Goal: Task Accomplishment & Management: Complete application form

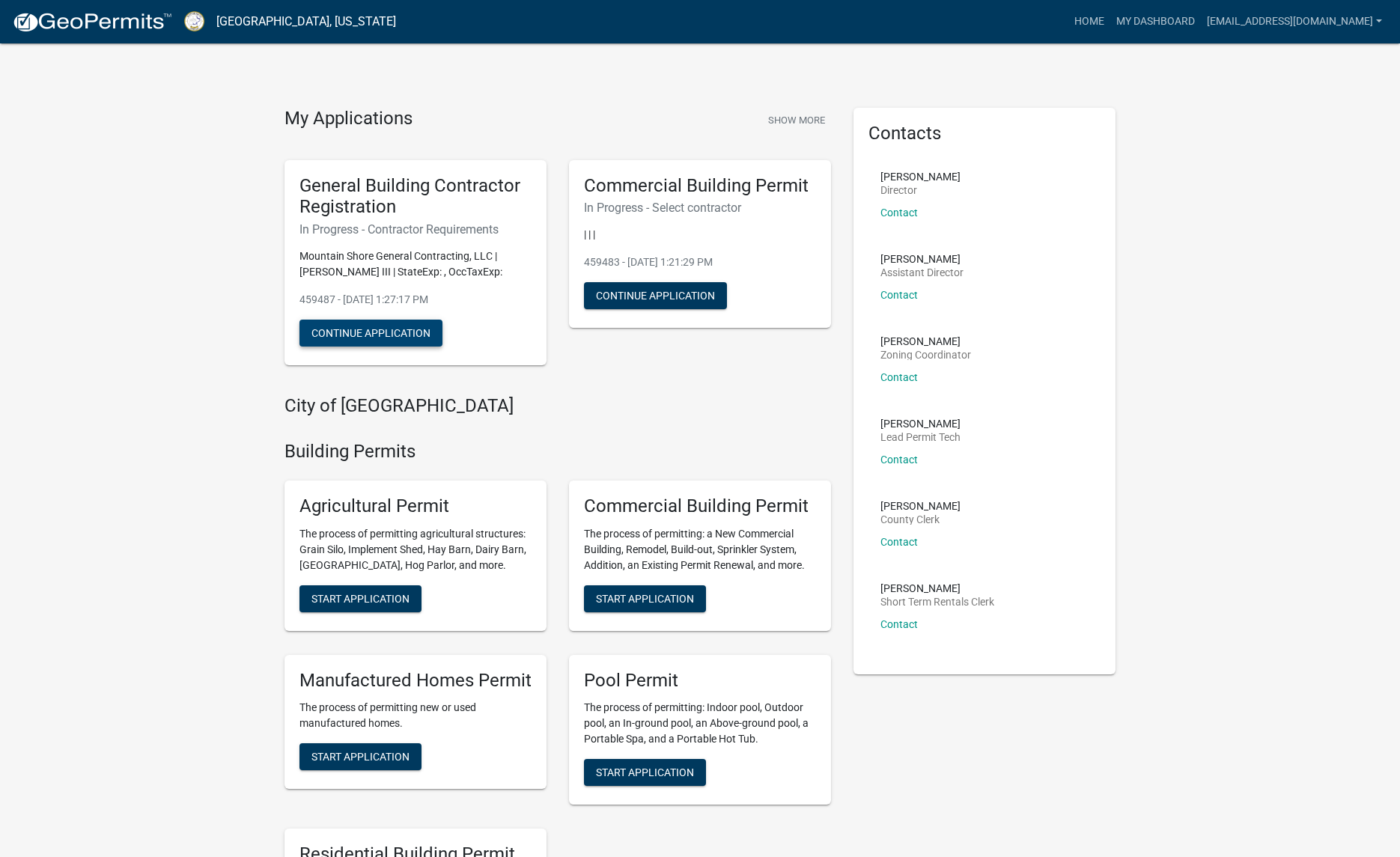
click at [332, 337] on button "Continue Application" at bounding box center [371, 334] width 143 height 27
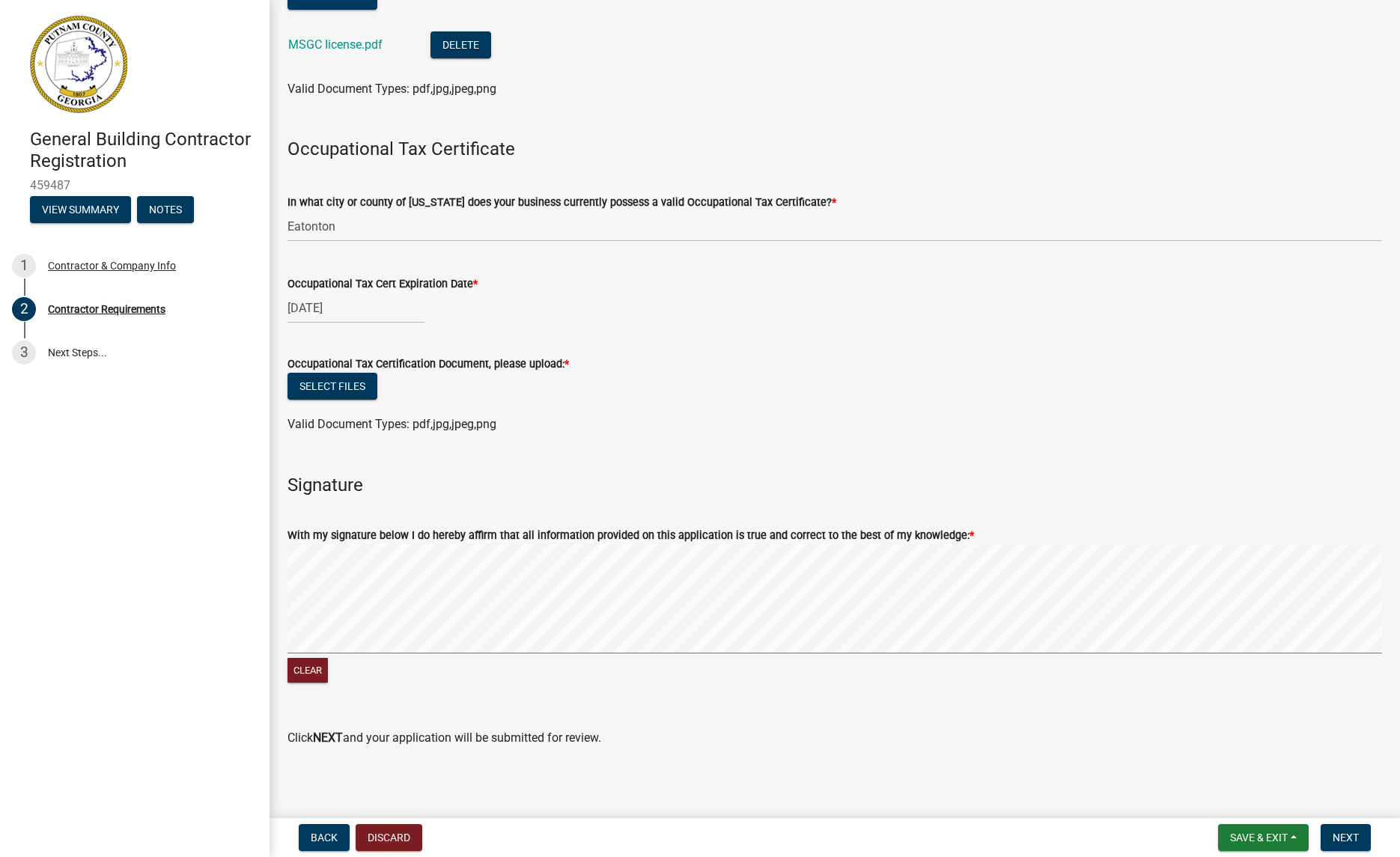
scroll to position [404, 0]
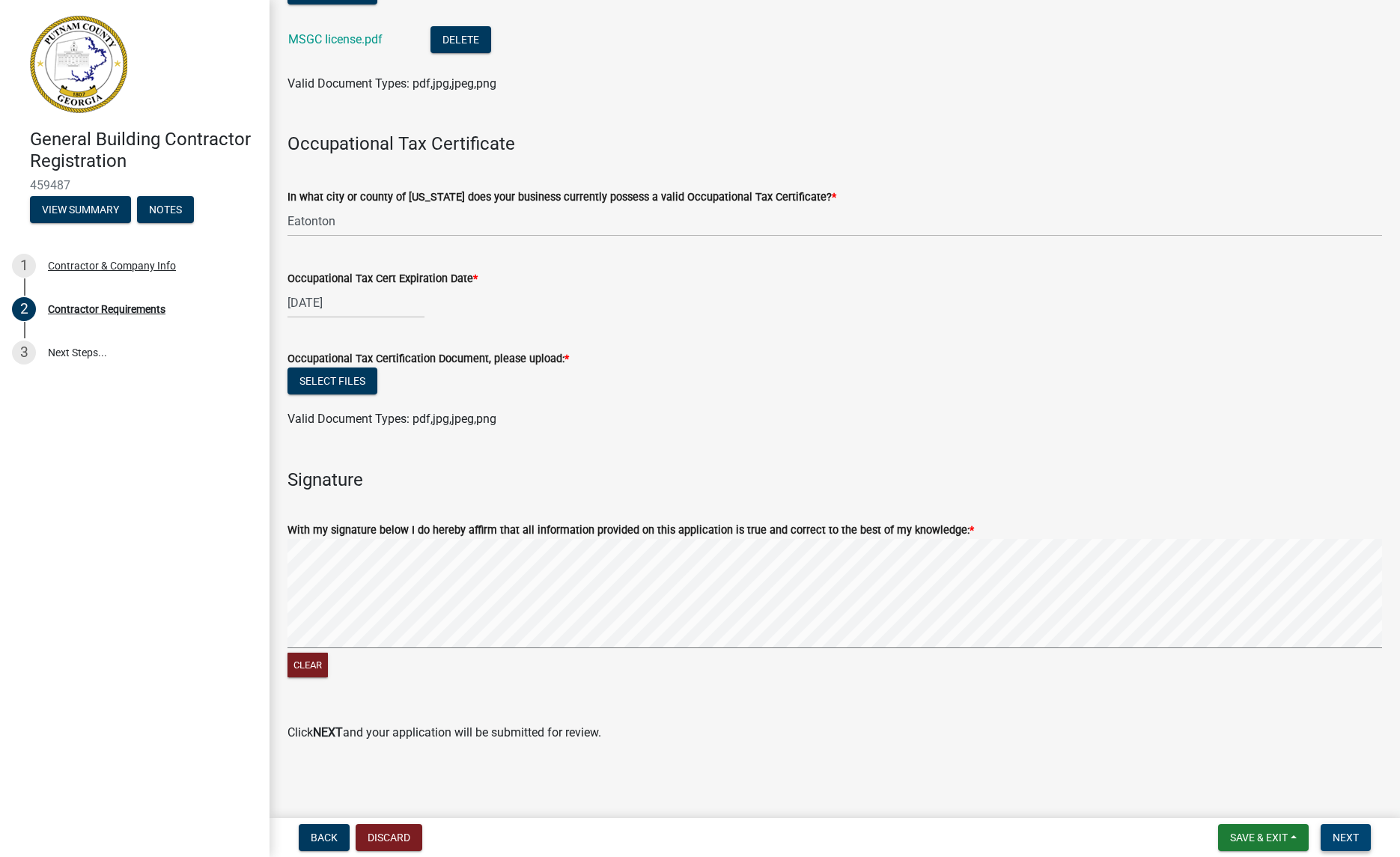
click at [1339, 833] on span "Next" at bounding box center [1346, 838] width 26 height 12
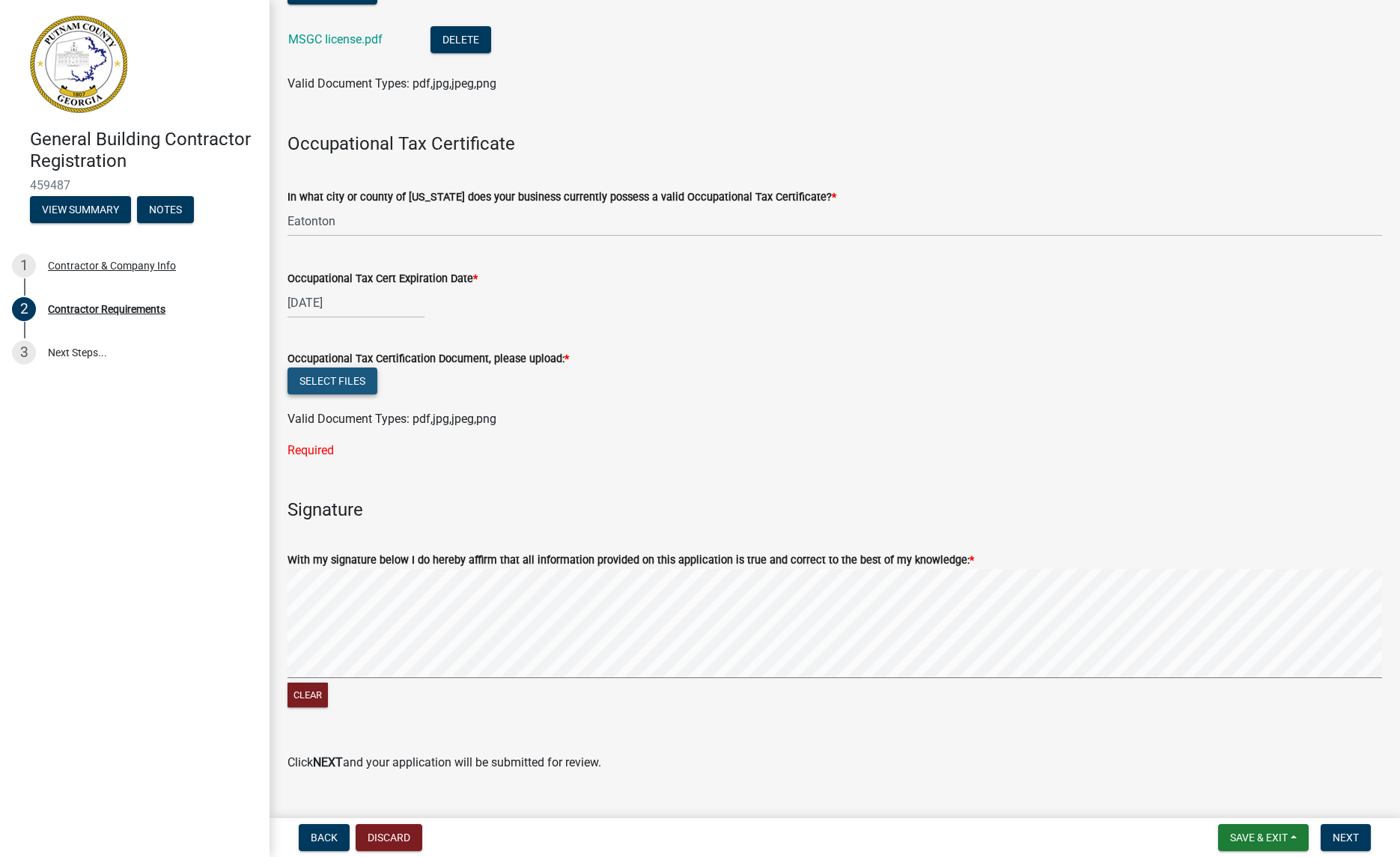
click at [338, 381] on button "Select files" at bounding box center [332, 381] width 90 height 27
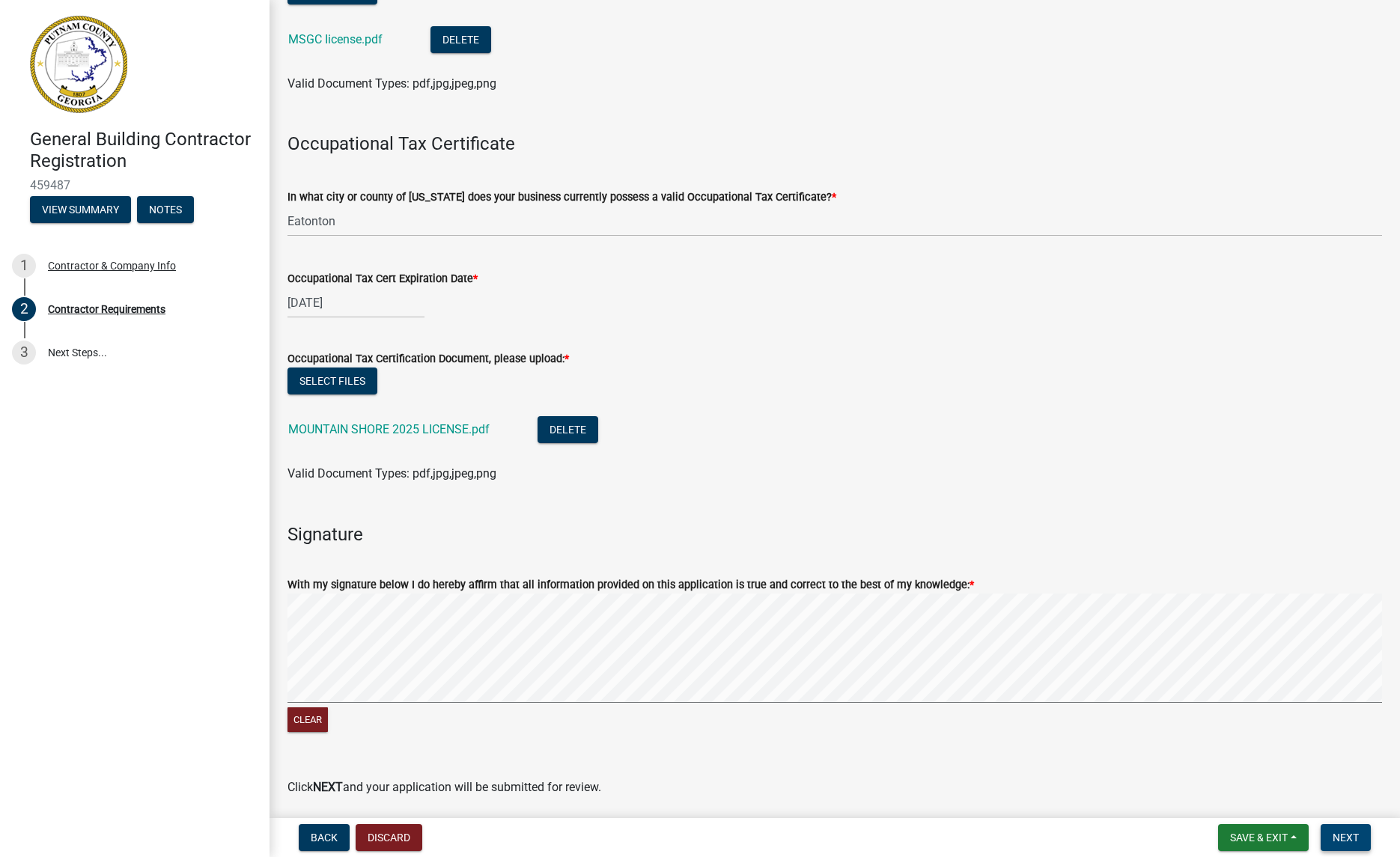
click at [1352, 840] on span "Next" at bounding box center [1346, 838] width 26 height 12
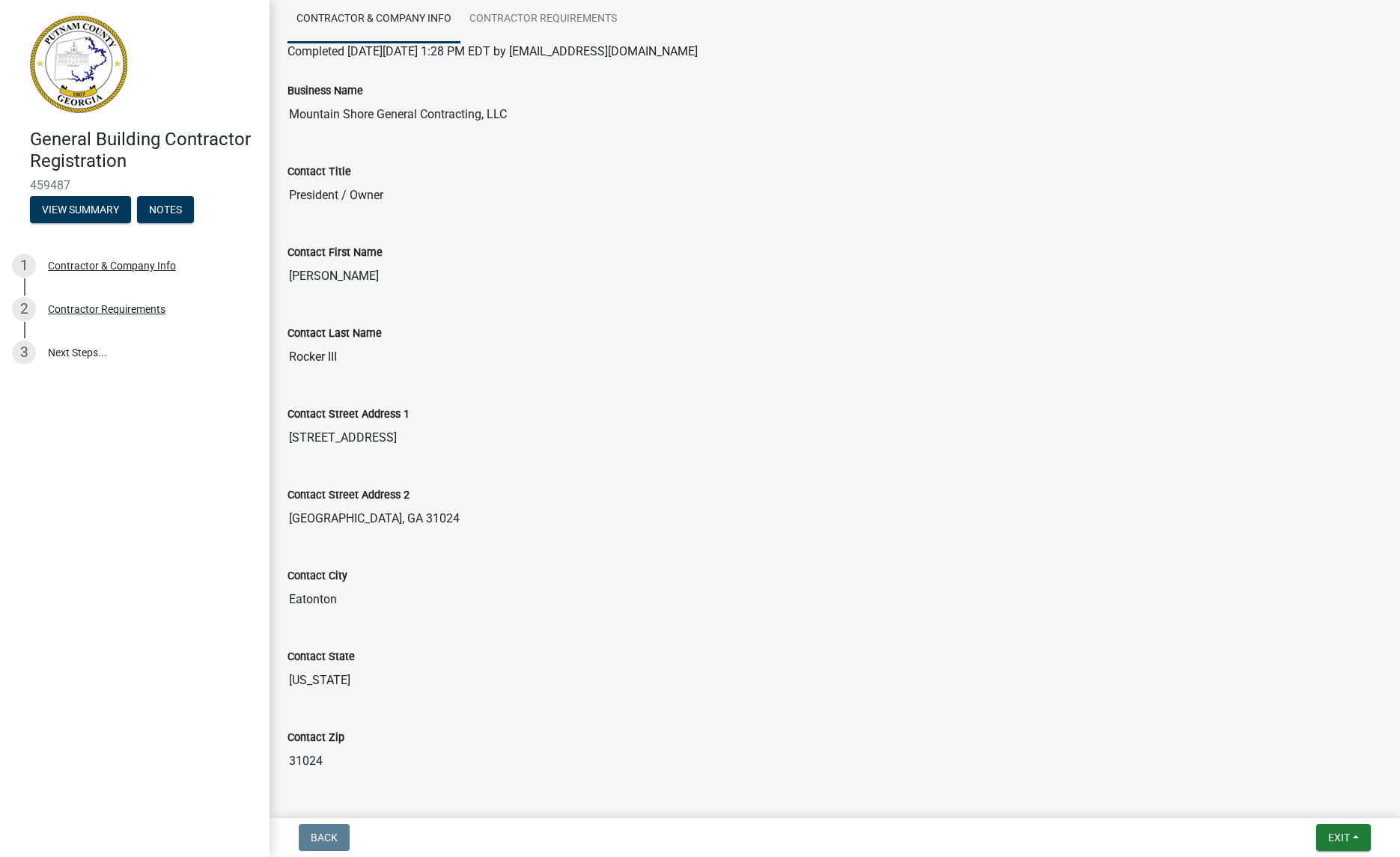
scroll to position [0, 0]
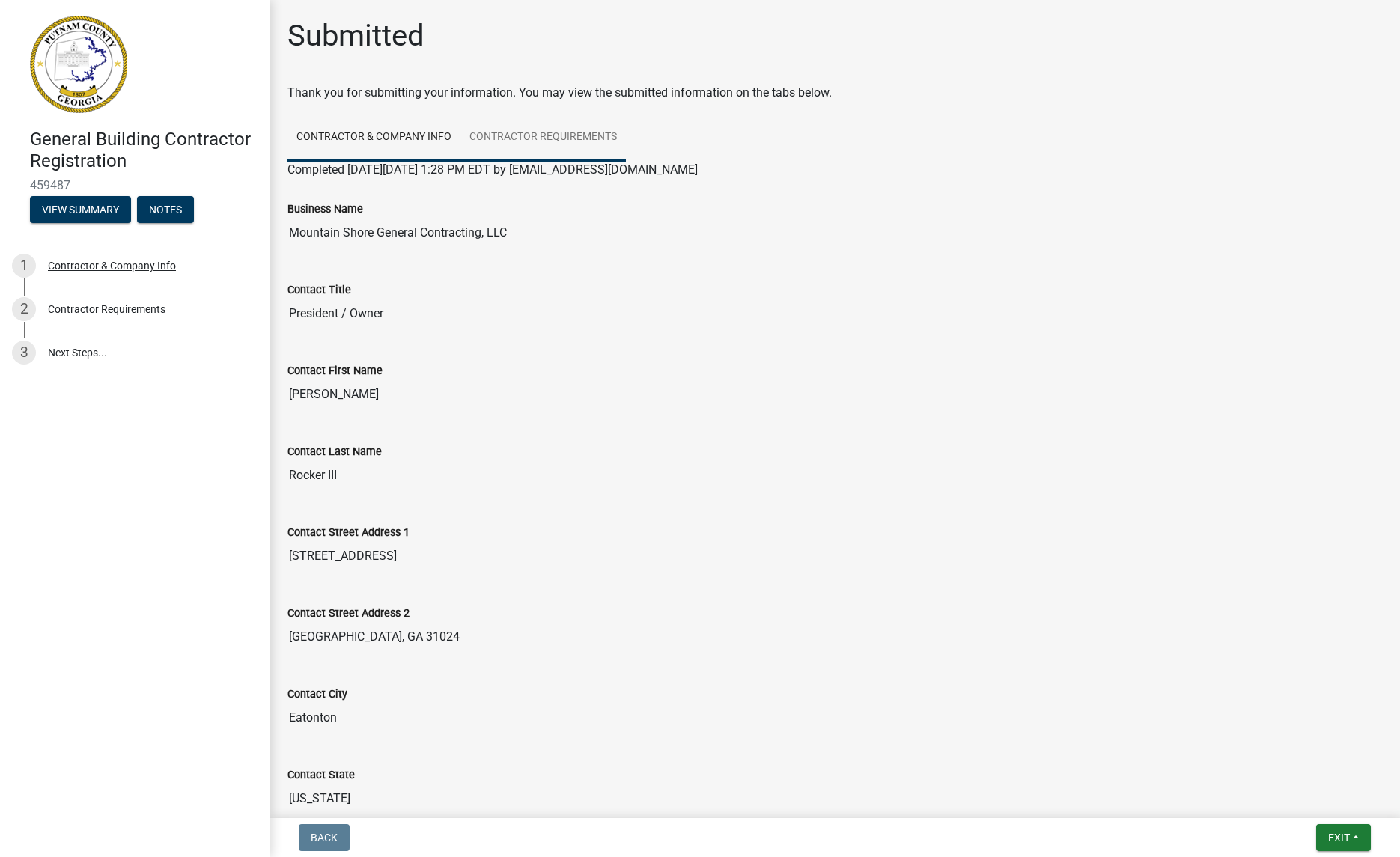
click at [537, 136] on link "Contractor Requirements" at bounding box center [544, 138] width 166 height 48
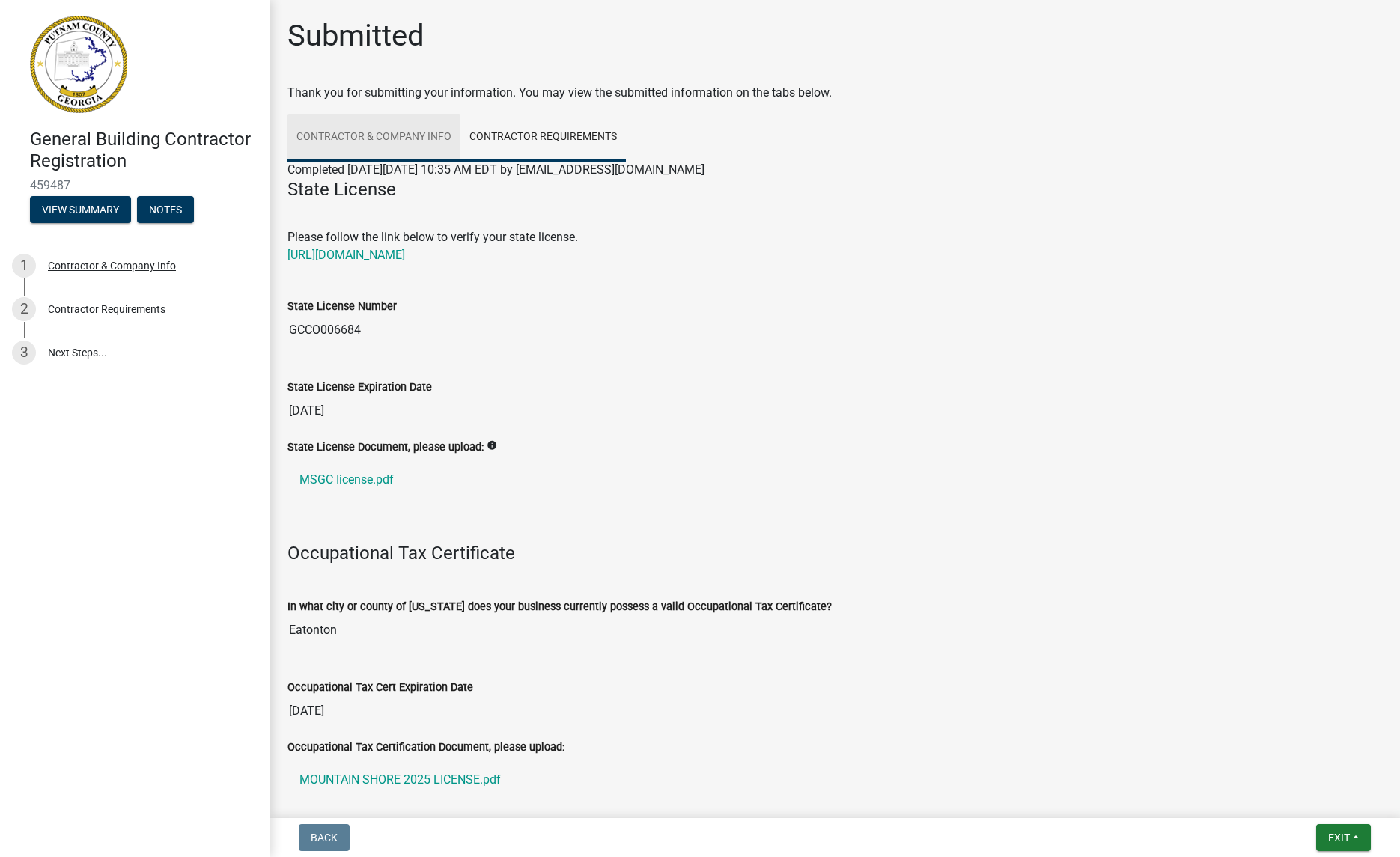
click at [401, 132] on link "Contractor & Company Info" at bounding box center [373, 138] width 173 height 48
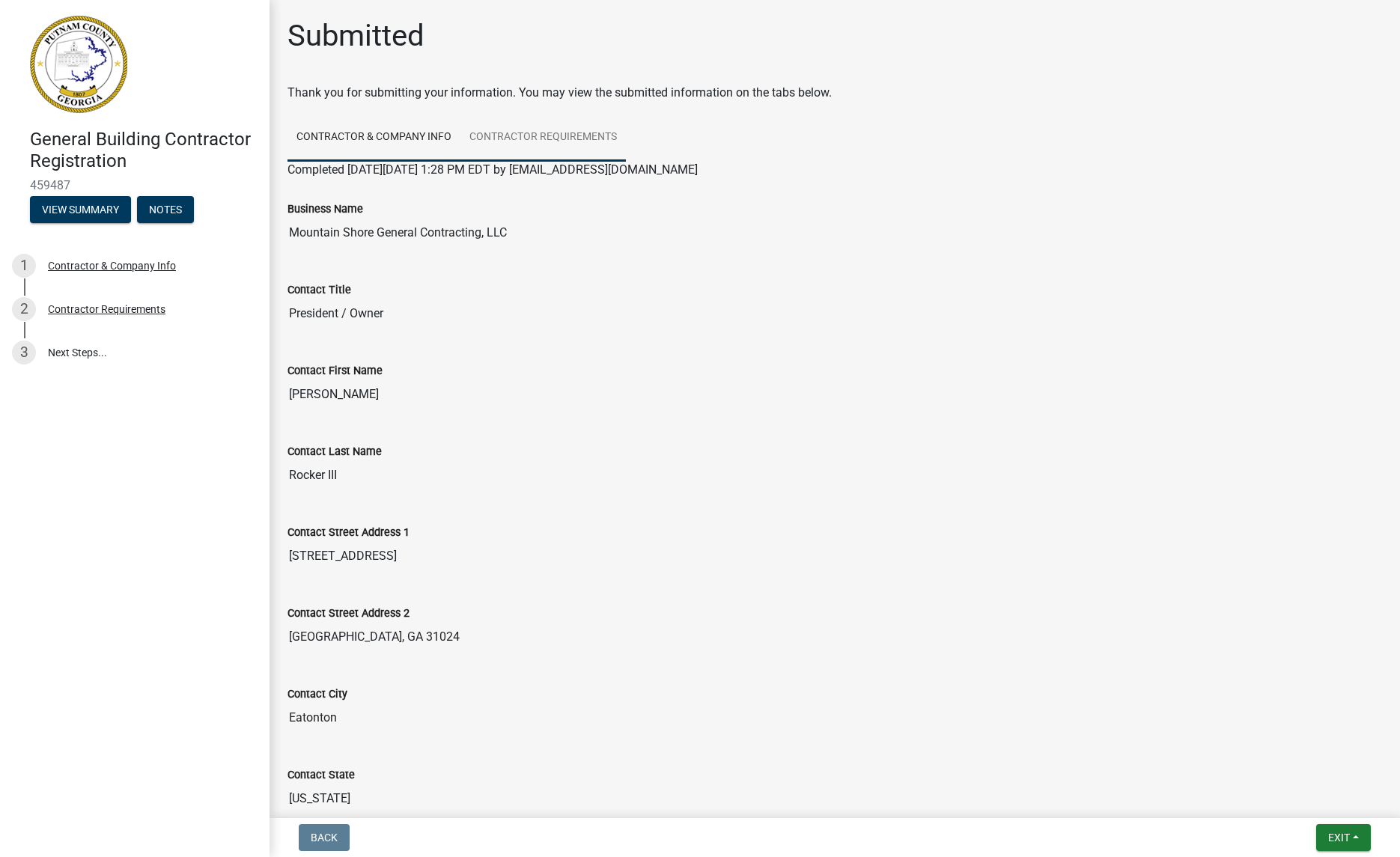
click at [579, 143] on link "Contractor Requirements" at bounding box center [544, 138] width 166 height 48
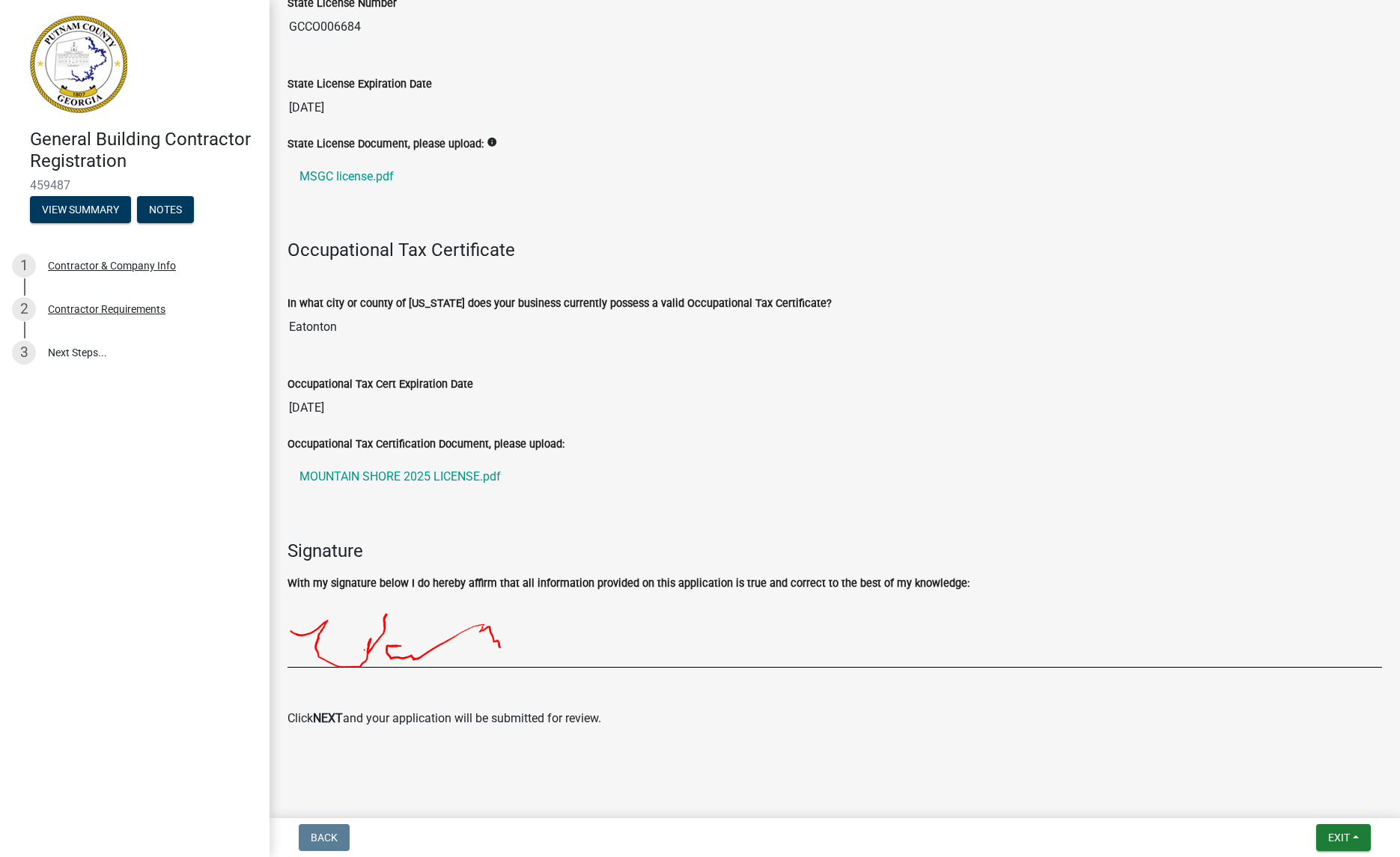
scroll to position [307, 0]
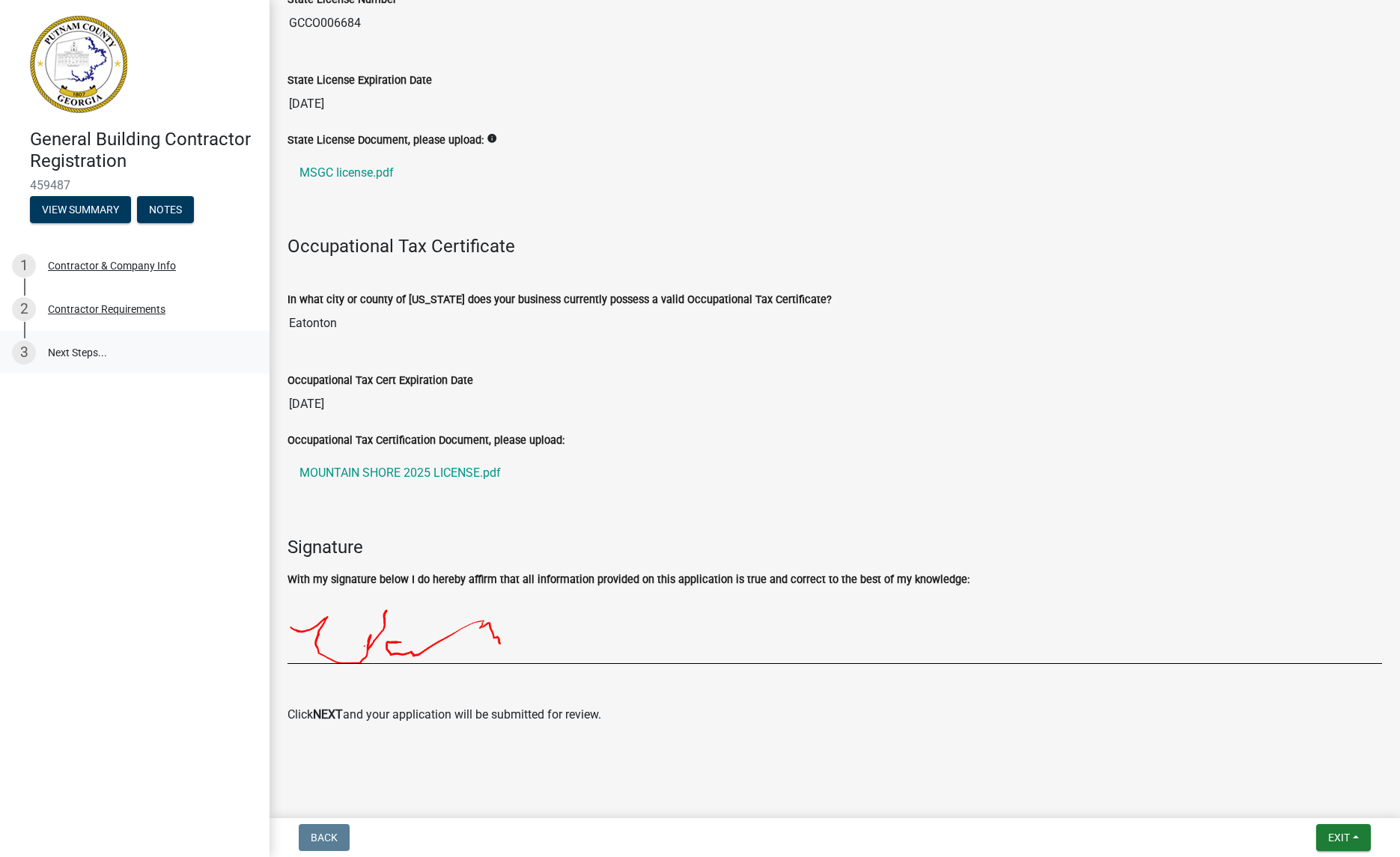
click at [67, 351] on link "3 Next Steps..." at bounding box center [135, 352] width 270 height 43
click at [1343, 839] on span "Exit" at bounding box center [1339, 838] width 22 height 12
click at [1271, 772] on button "Save" at bounding box center [1312, 763] width 120 height 36
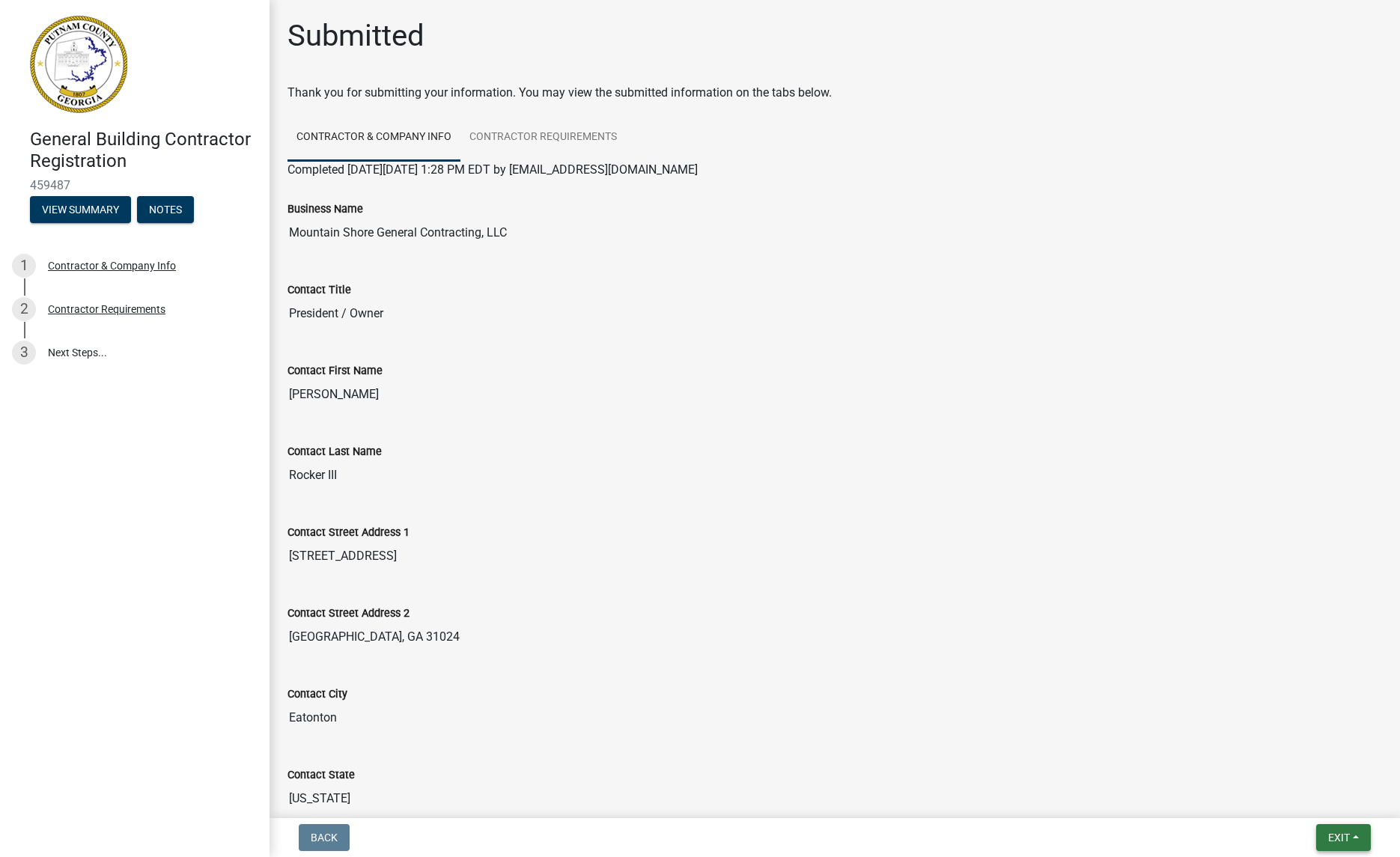
click at [1336, 837] on span "Exit" at bounding box center [1339, 838] width 22 height 12
click at [1295, 791] on button "Save & Exit" at bounding box center [1312, 798] width 120 height 36
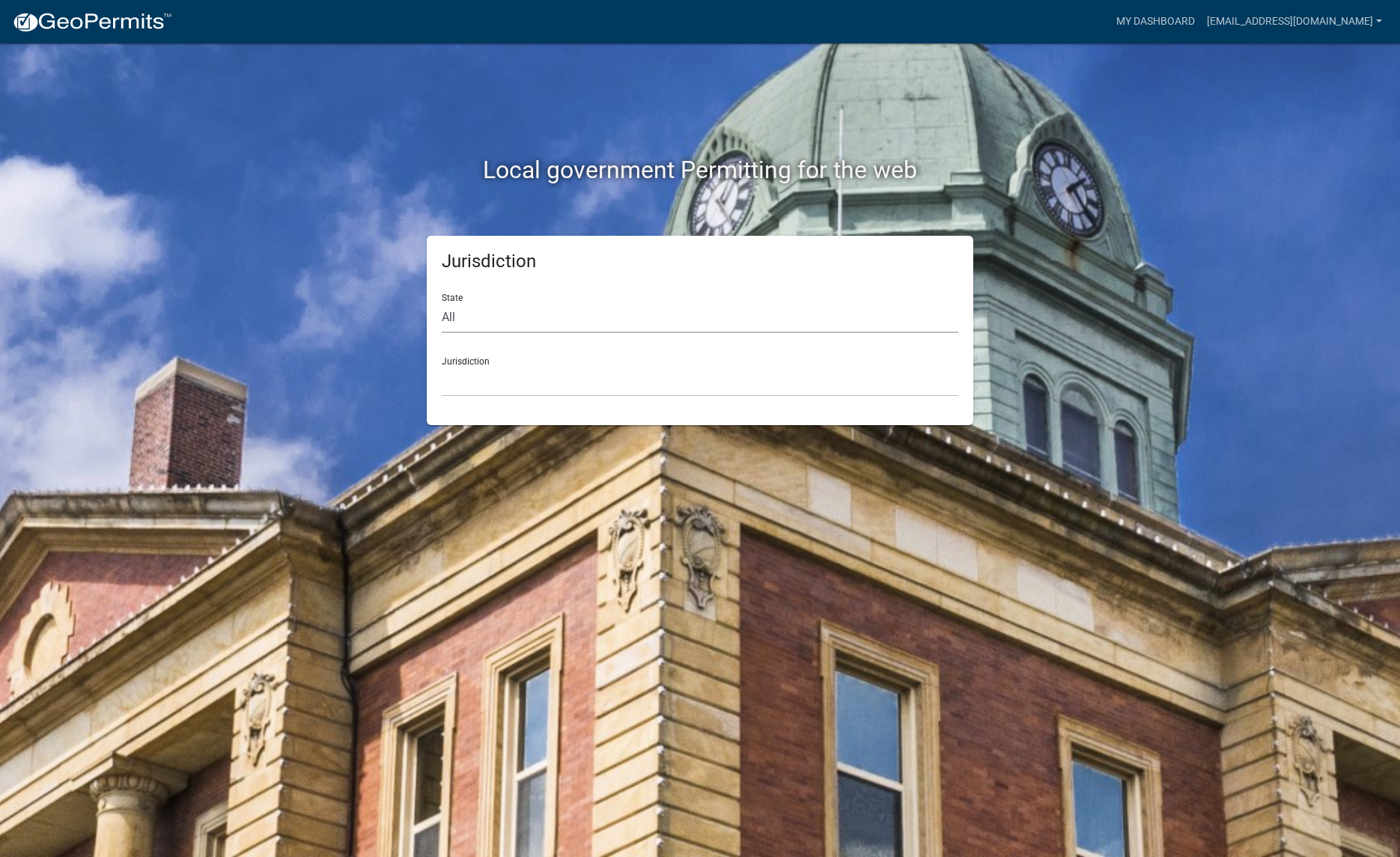
click at [487, 317] on select "All [US_STATE] [US_STATE] [US_STATE] [US_STATE] [US_STATE] [US_STATE] [US_STATE…" at bounding box center [700, 318] width 517 height 31
select select "[US_STATE]"
click at [442, 303] on select "All [US_STATE] [US_STATE] [US_STATE] [US_STATE] [US_STATE] [US_STATE] [US_STATE…" at bounding box center [700, 318] width 517 height 31
click at [492, 377] on select "[GEOGRAPHIC_DATA], [US_STATE][PERSON_NAME][GEOGRAPHIC_DATA], [US_STATE][PERSON_…" at bounding box center [700, 382] width 517 height 31
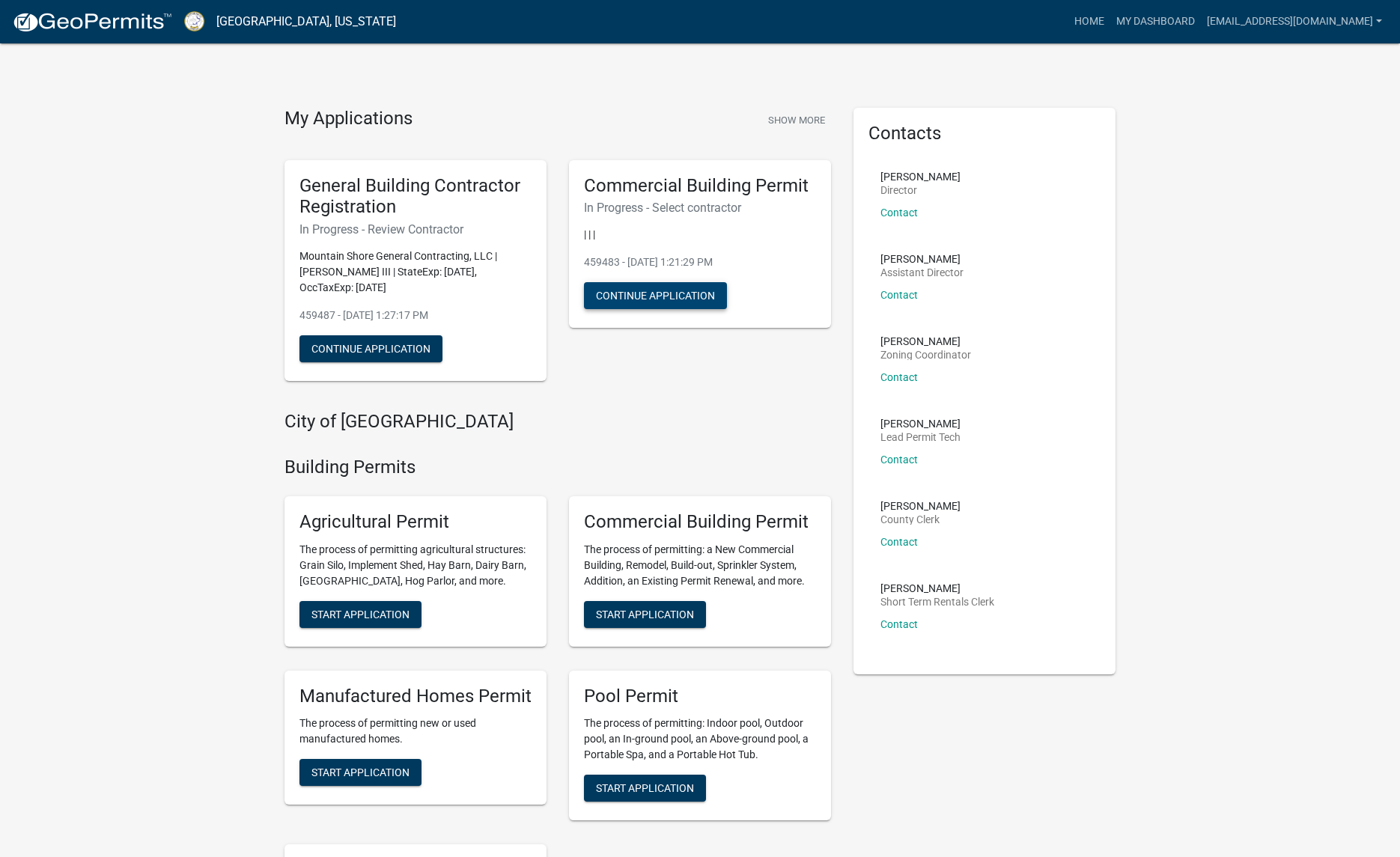
click at [665, 296] on button "Continue Application" at bounding box center [656, 296] width 143 height 27
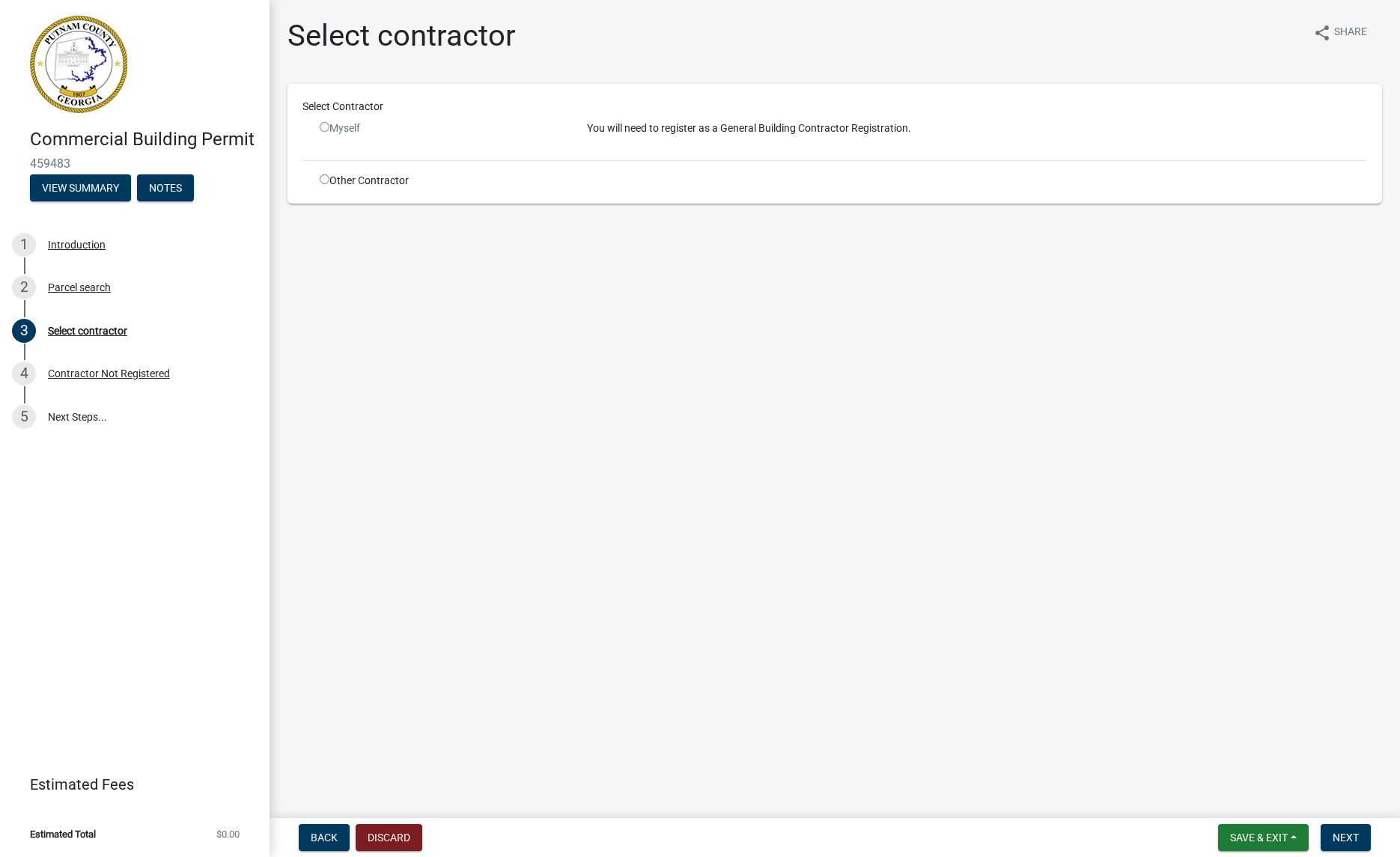
click at [334, 116] on div "Select Contractor" at bounding box center [835, 110] width 1088 height 22
click at [327, 182] on input "radio" at bounding box center [325, 179] width 10 height 10
radio input "true"
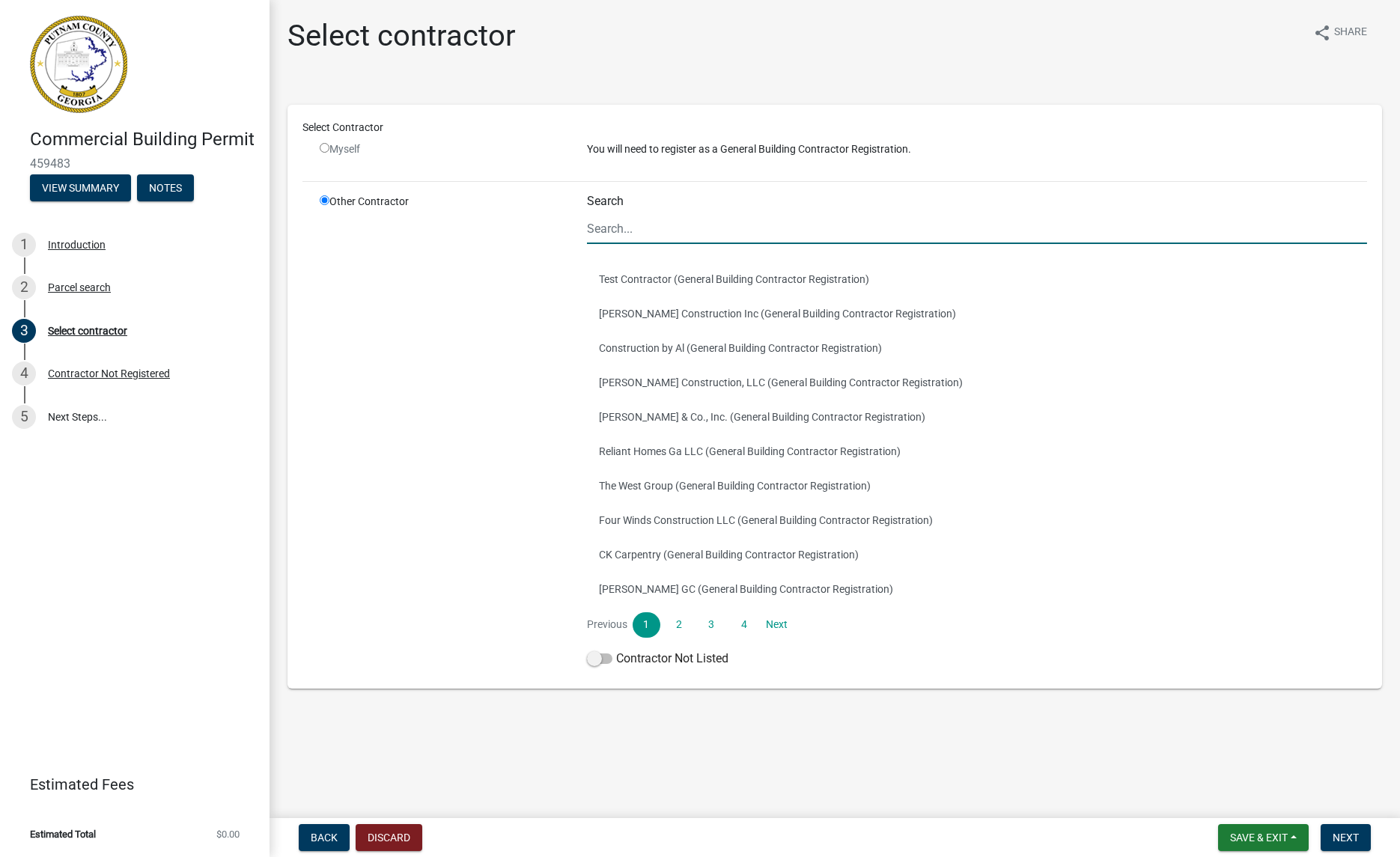
click at [622, 227] on input "Search" at bounding box center [977, 228] width 780 height 31
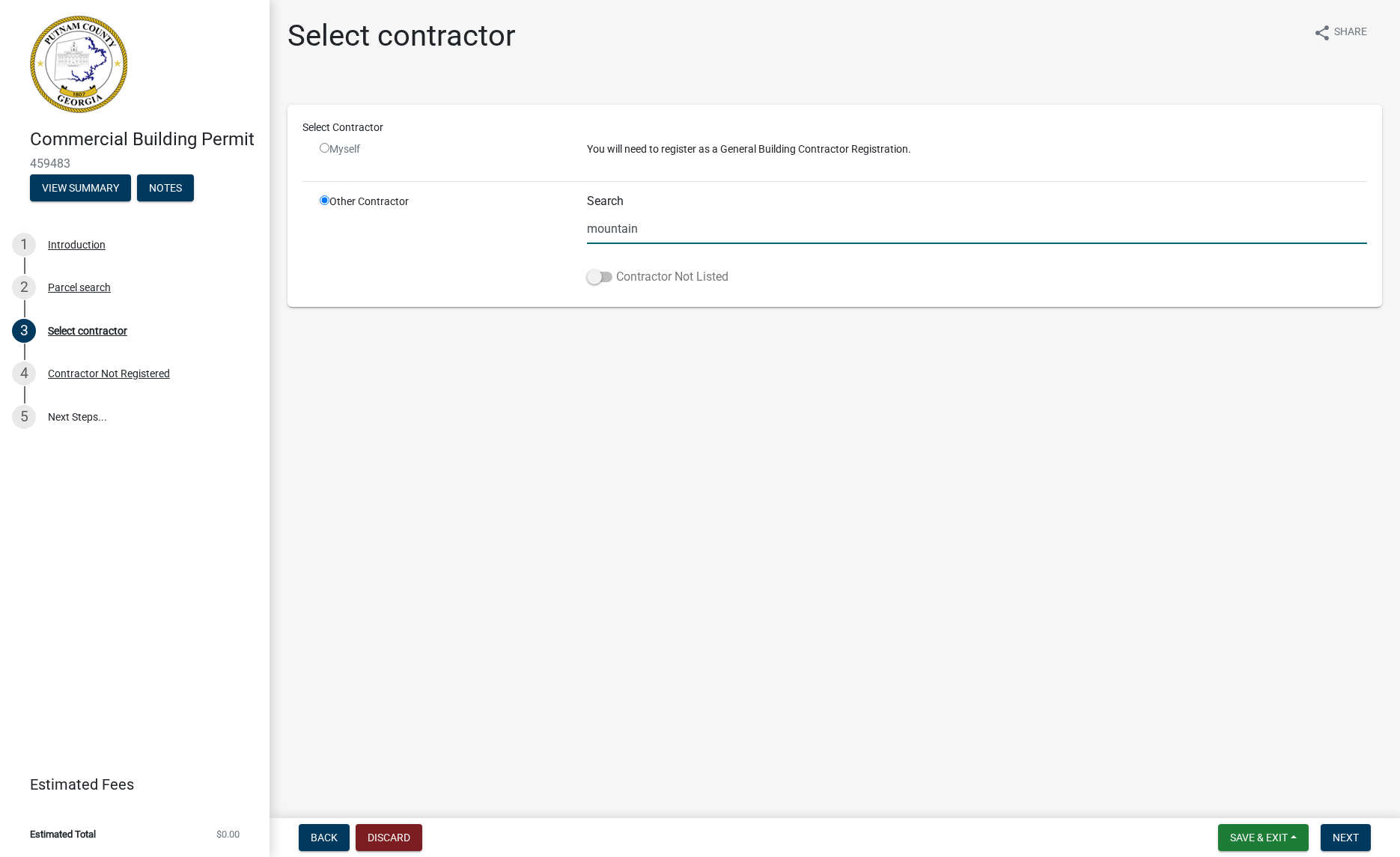
click at [598, 277] on span at bounding box center [600, 277] width 25 height 11
click at [616, 268] on input "Contractor Not Listed" at bounding box center [616, 268] width 0 height 0
drag, startPoint x: 660, startPoint y: 231, endPoint x: 558, endPoint y: 223, distance: 102.3
click at [558, 223] on div "Other Contractor Search mountain Contractor Not Listed" at bounding box center [844, 243] width 1070 height 98
type input "m"
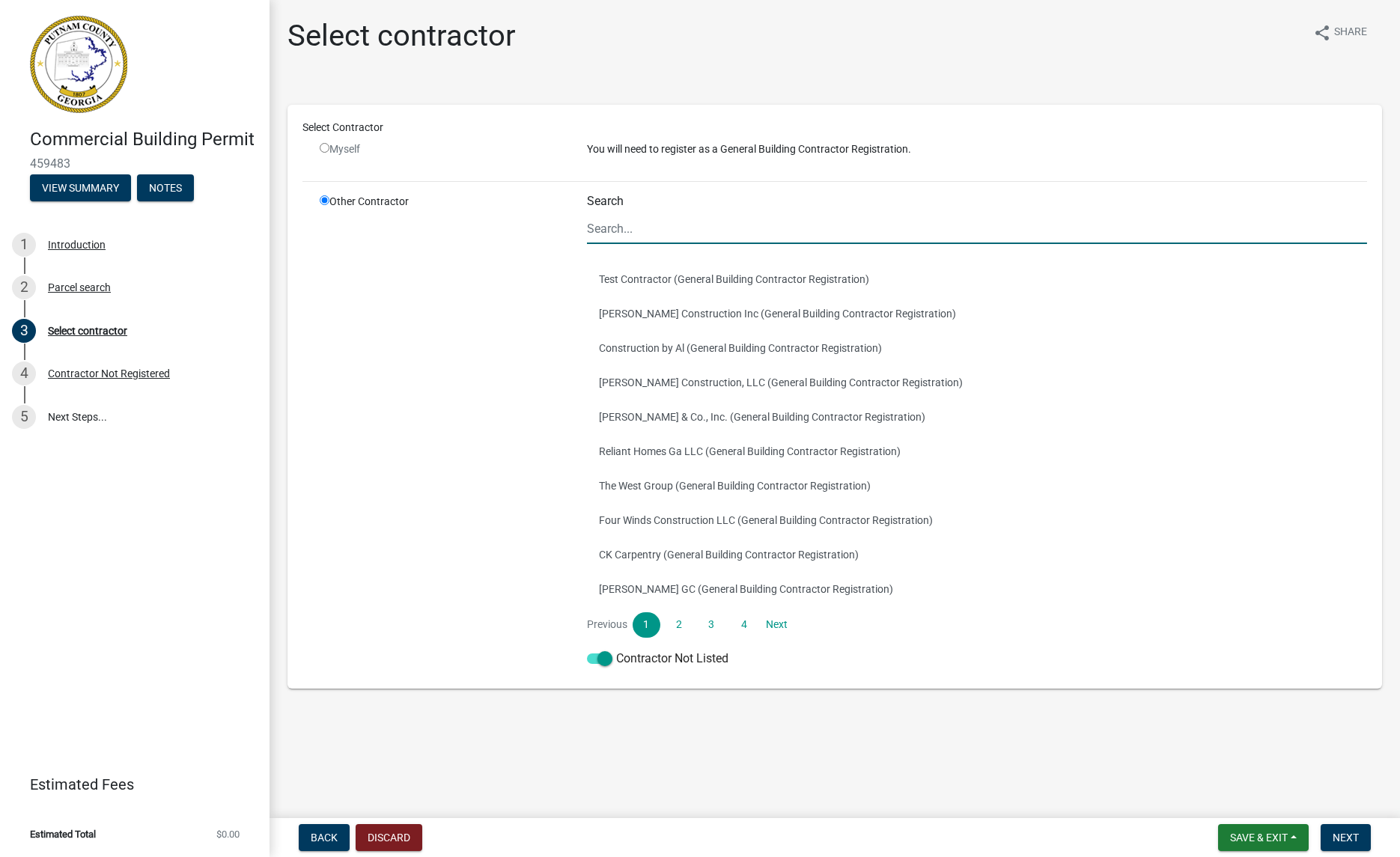
click at [322, 149] on input "radio" at bounding box center [325, 147] width 10 height 10
radio input "false"
radio input "true"
click at [326, 150] on input "radio" at bounding box center [325, 147] width 10 height 10
radio input "false"
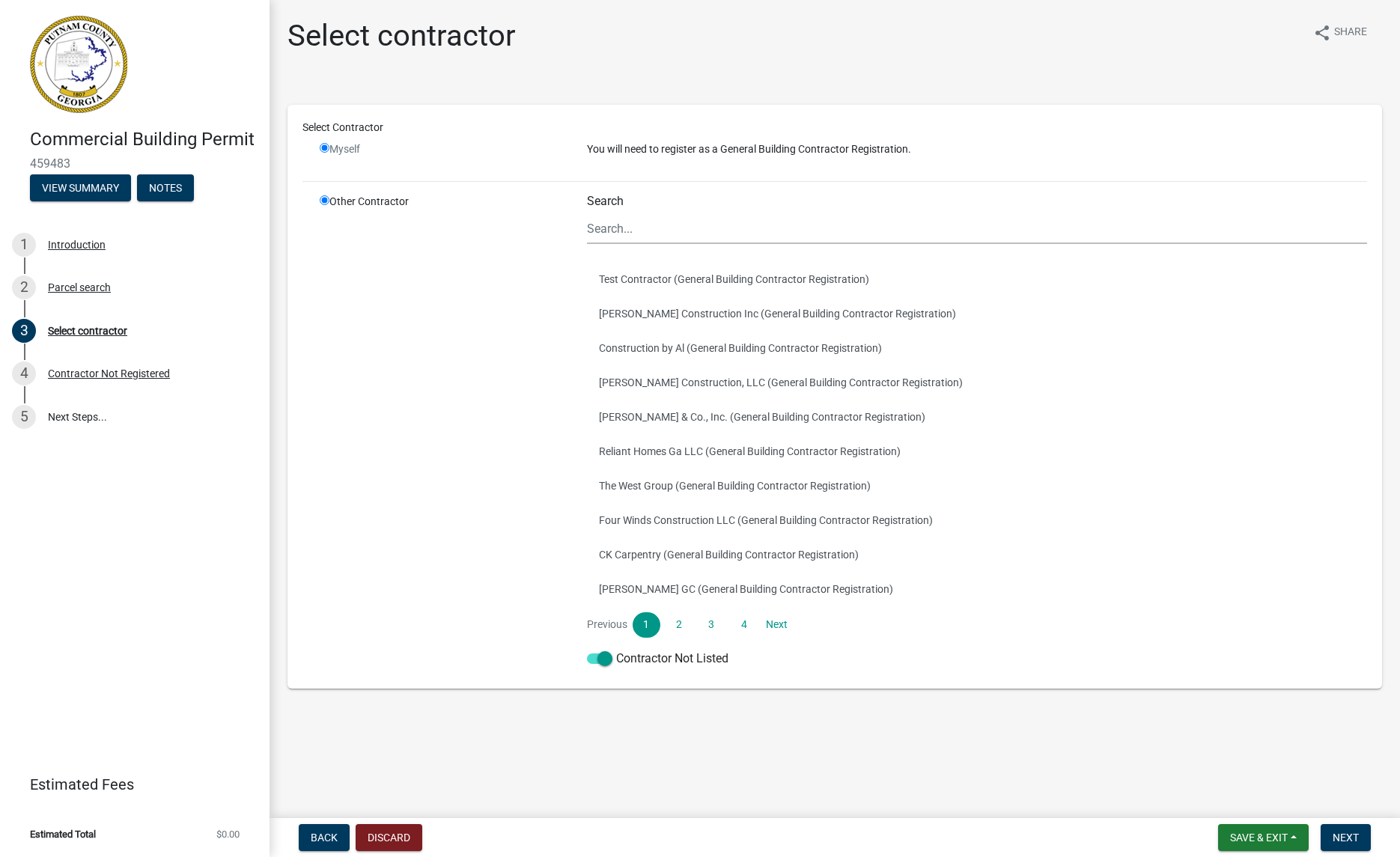
radio input "true"
click at [684, 626] on link "2" at bounding box center [679, 625] width 27 height 25
click at [707, 626] on link "3" at bounding box center [712, 625] width 27 height 25
click at [746, 627] on link "4" at bounding box center [743, 625] width 27 height 25
click at [714, 625] on link "3" at bounding box center [712, 625] width 27 height 25
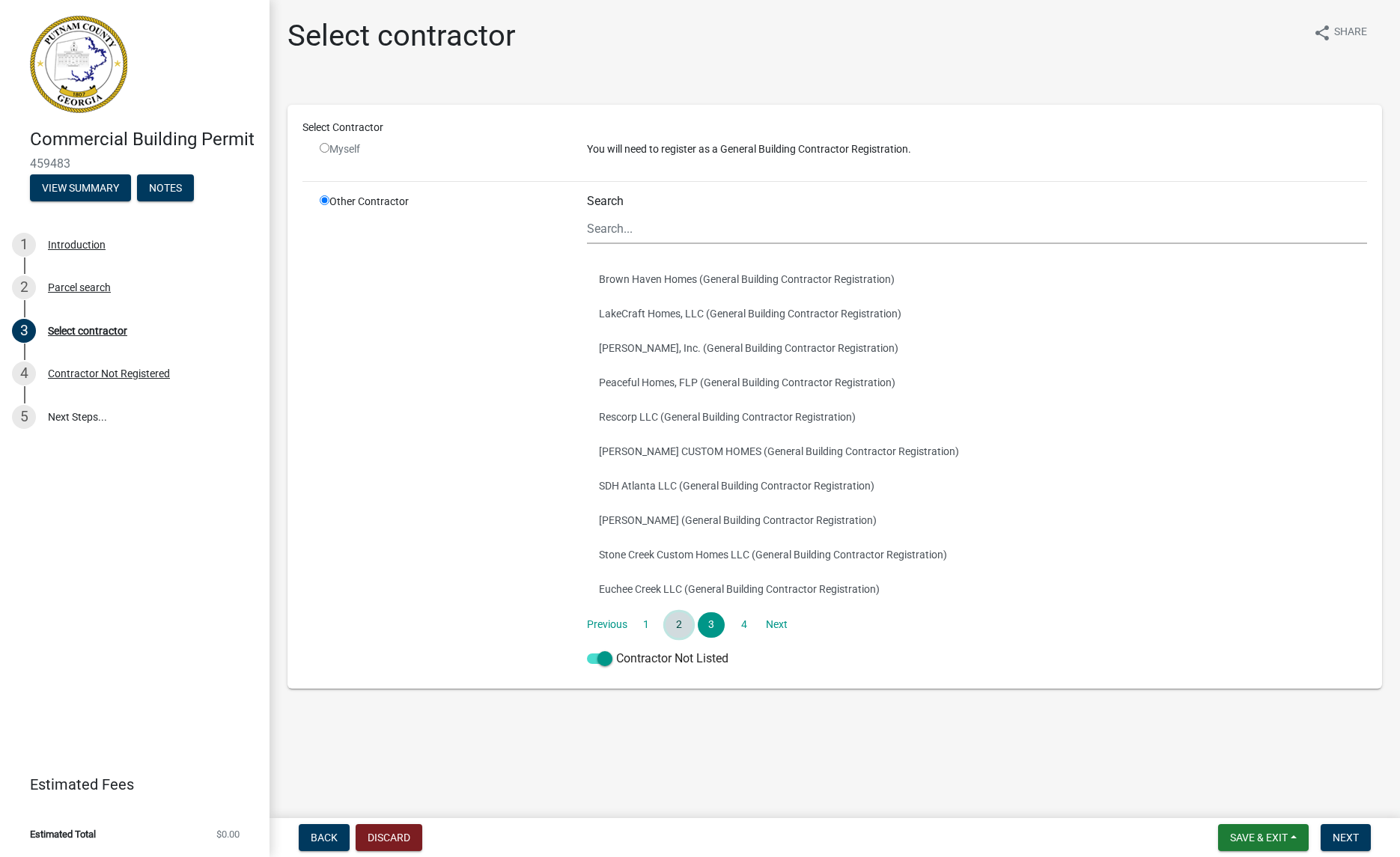
click at [675, 623] on link "2" at bounding box center [679, 625] width 27 height 25
click at [640, 621] on link "1" at bounding box center [646, 625] width 27 height 25
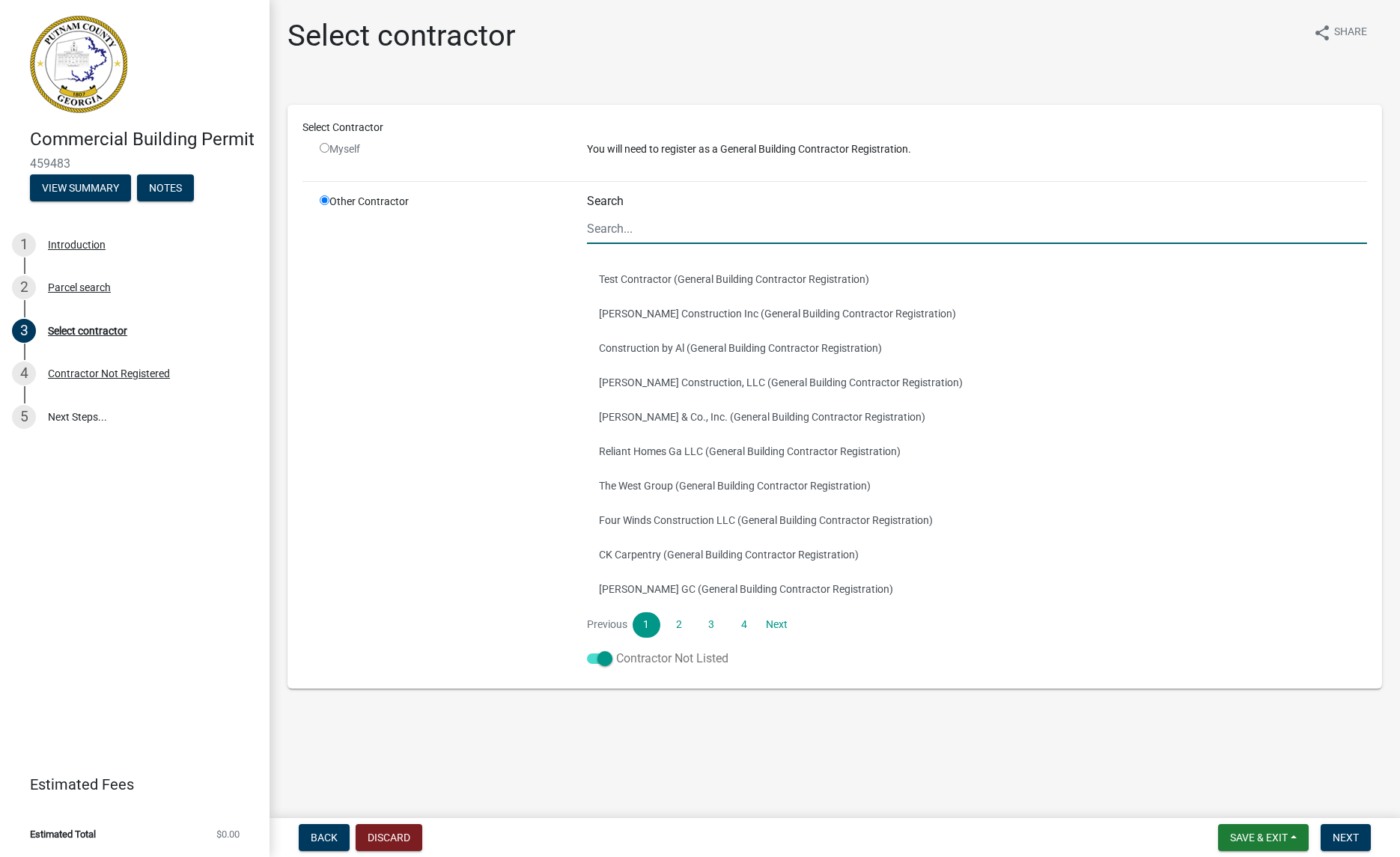
click at [611, 659] on span at bounding box center [600, 658] width 25 height 11
click at [616, 650] on input "Contractor Not Listed" at bounding box center [616, 650] width 0 height 0
click at [325, 832] on span "Back" at bounding box center [324, 838] width 27 height 12
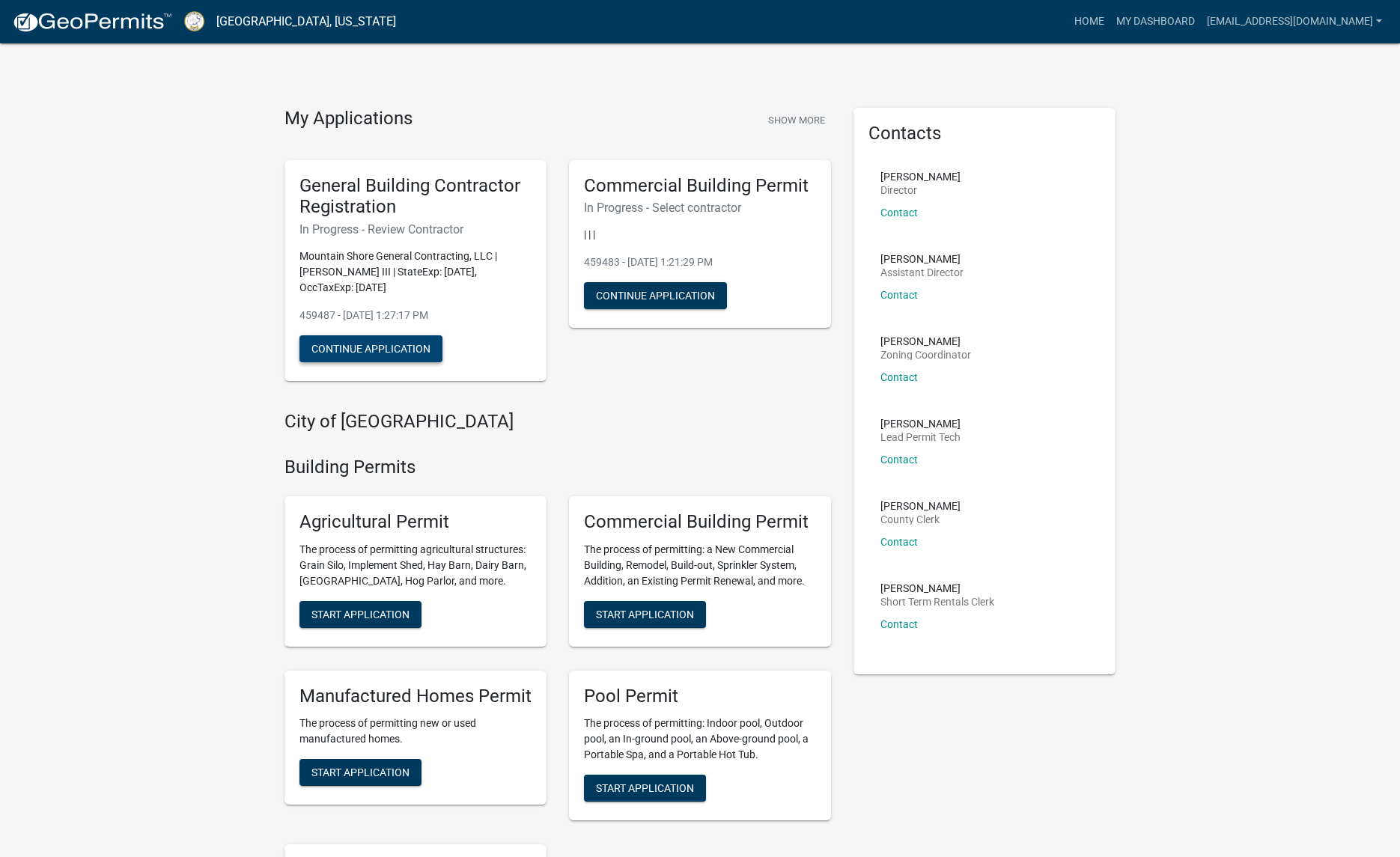
click at [408, 346] on button "Continue Application" at bounding box center [371, 349] width 143 height 27
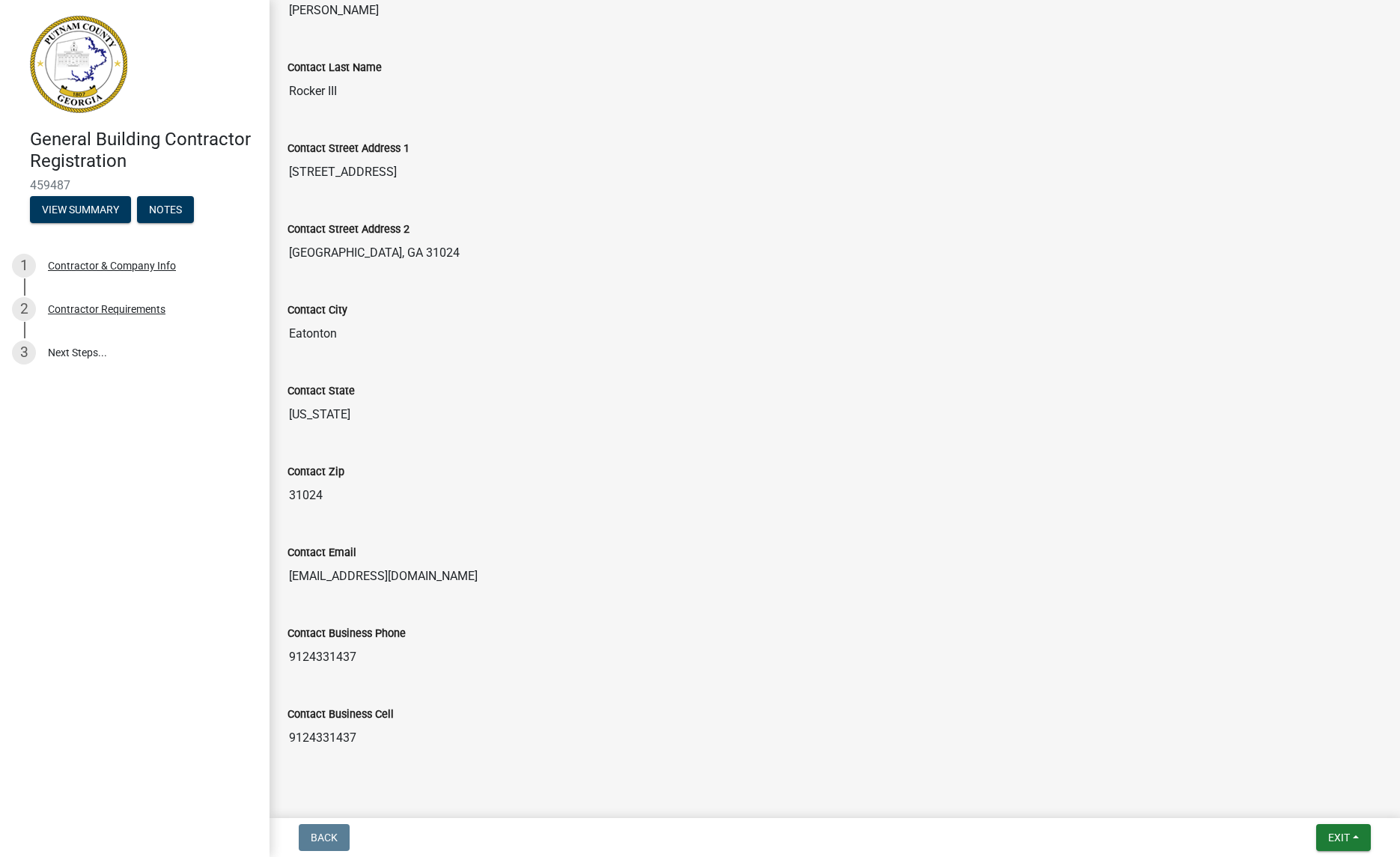
scroll to position [380, 0]
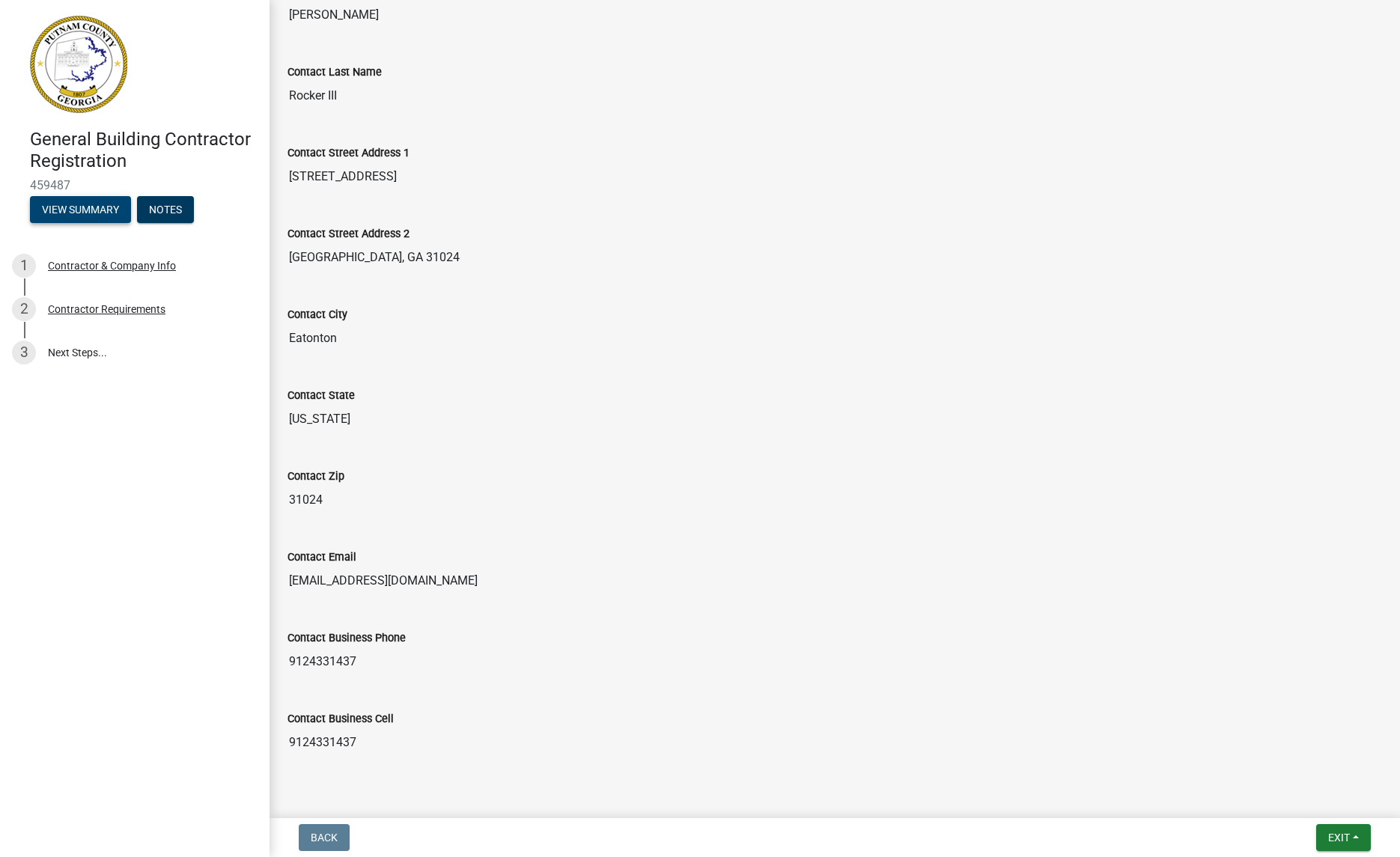
click at [68, 216] on button "View Summary" at bounding box center [80, 209] width 101 height 27
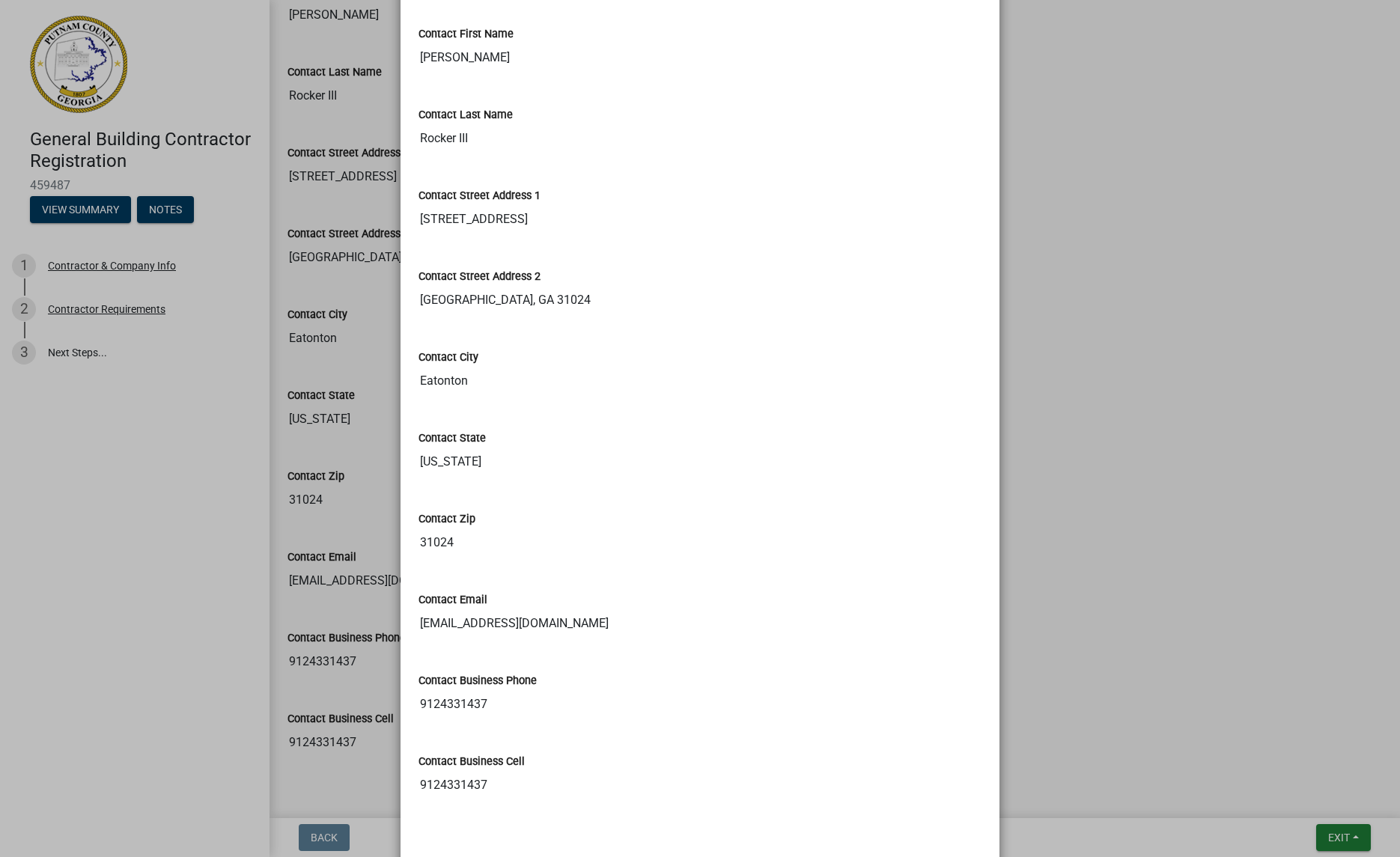
scroll to position [389, 0]
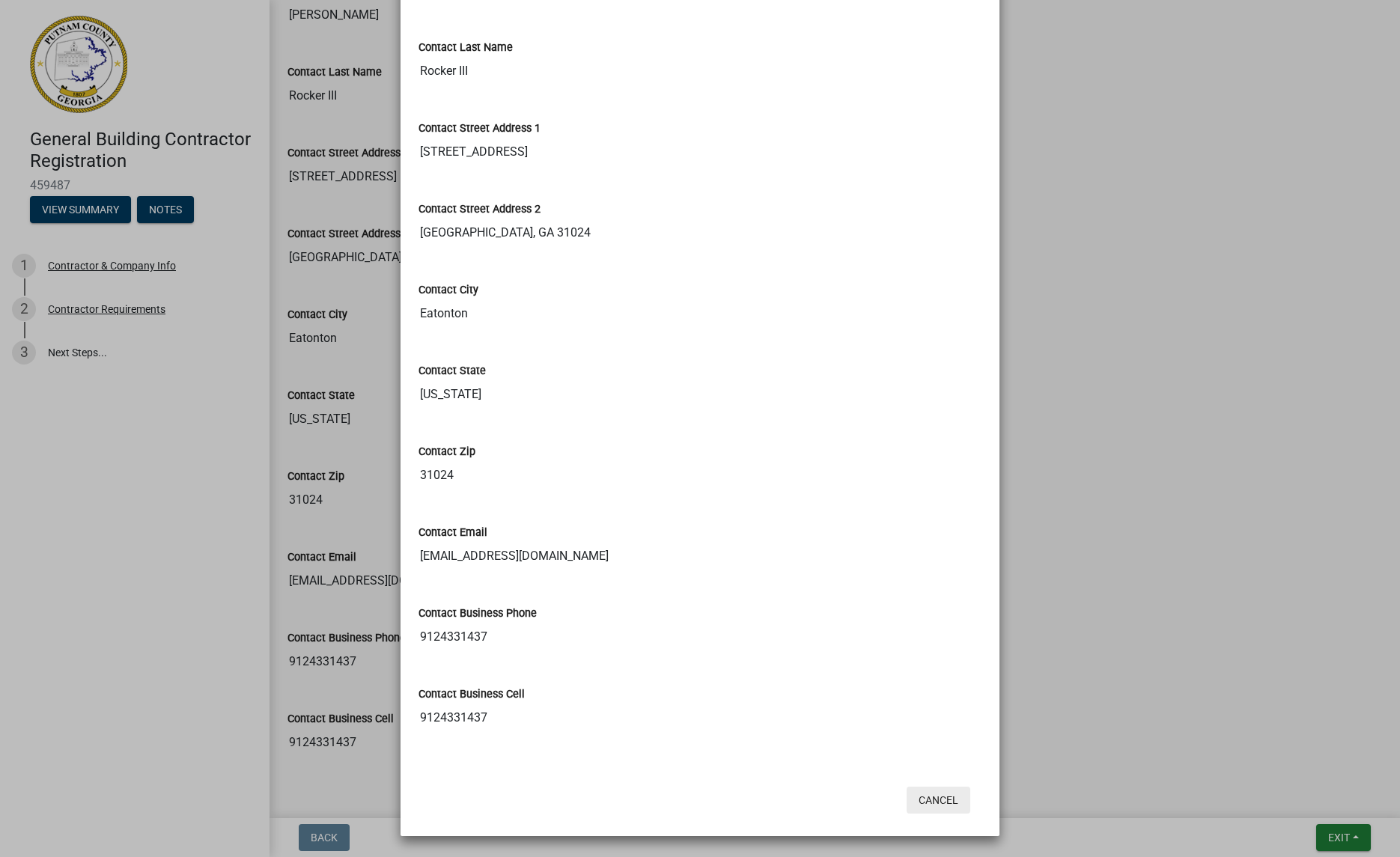
click at [942, 806] on button "Cancel" at bounding box center [939, 800] width 64 height 27
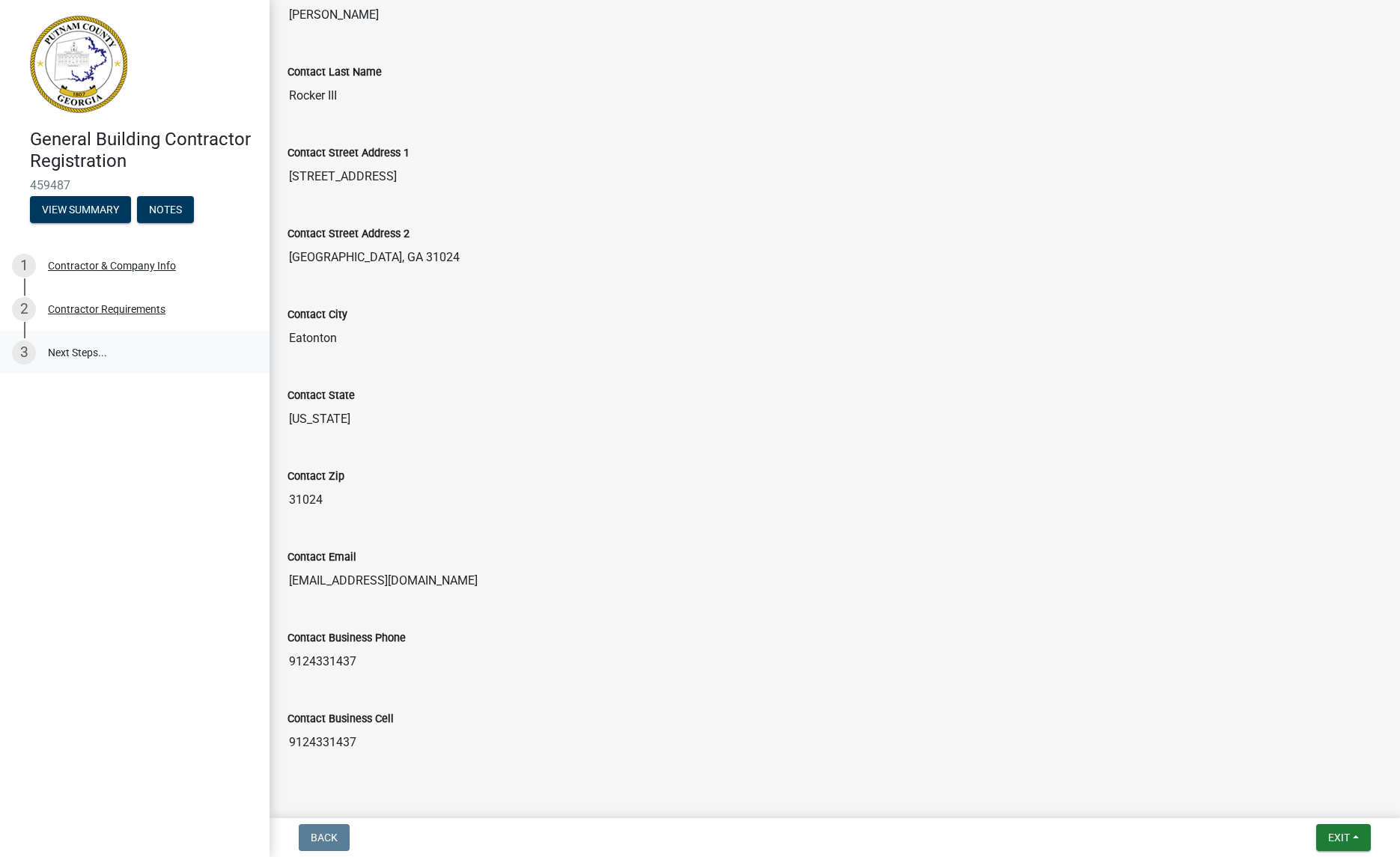
click at [61, 351] on link "3 Next Steps..." at bounding box center [135, 352] width 270 height 43
click at [77, 313] on div "Contractor Requirements" at bounding box center [107, 308] width 118 height 11
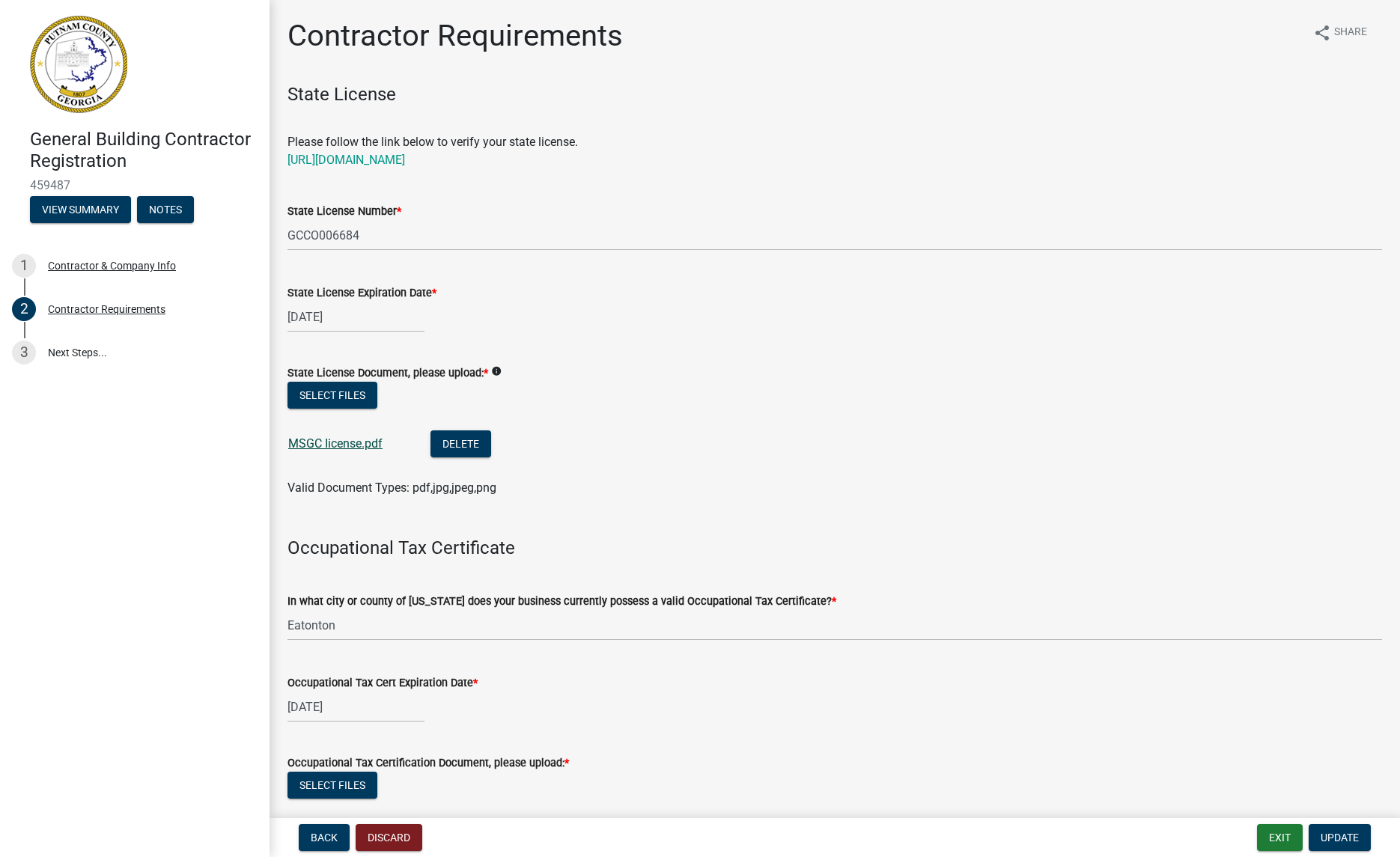
click at [347, 442] on link "MSGC Iicense.pdf" at bounding box center [336, 443] width 94 height 14
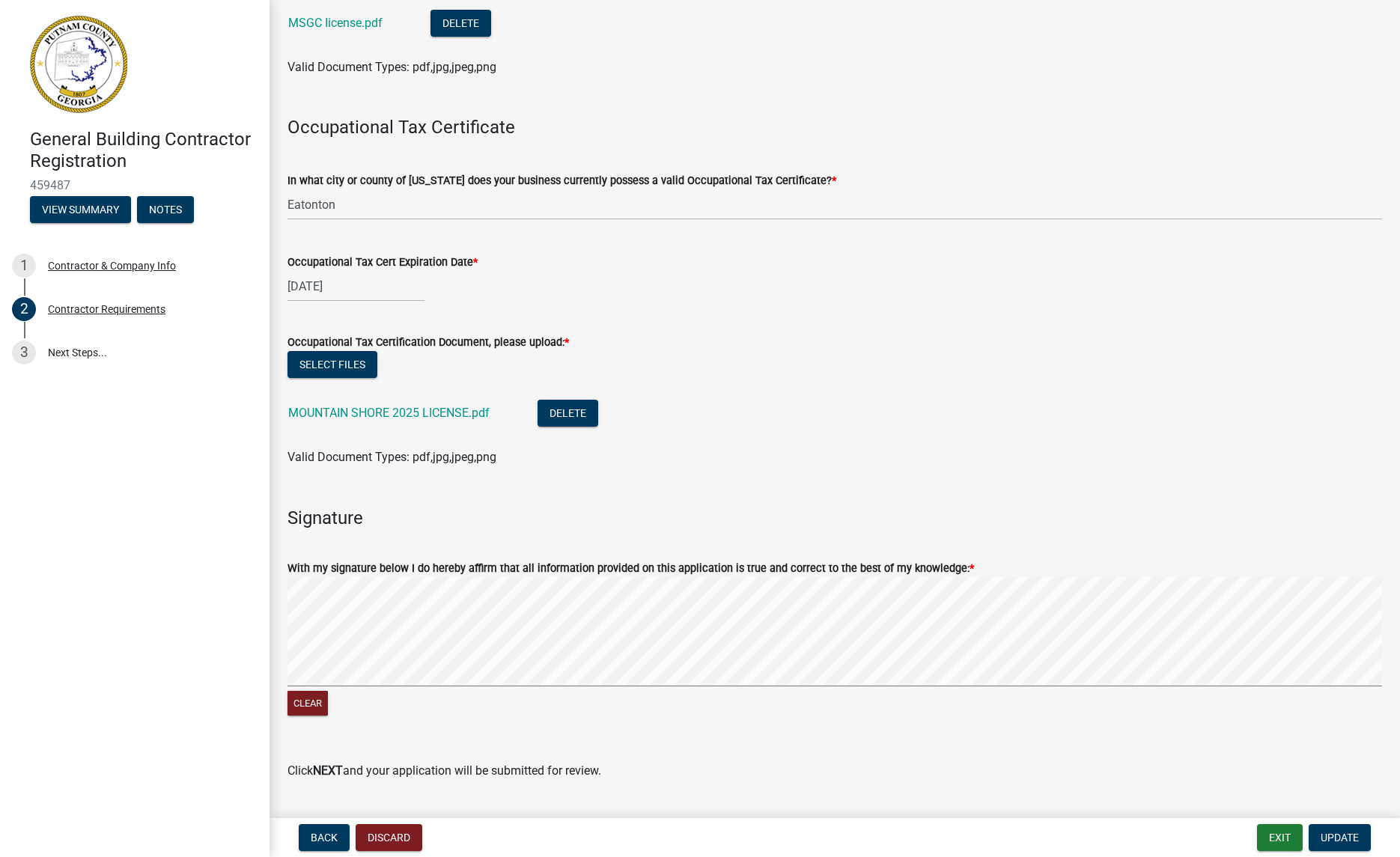
scroll to position [459, 0]
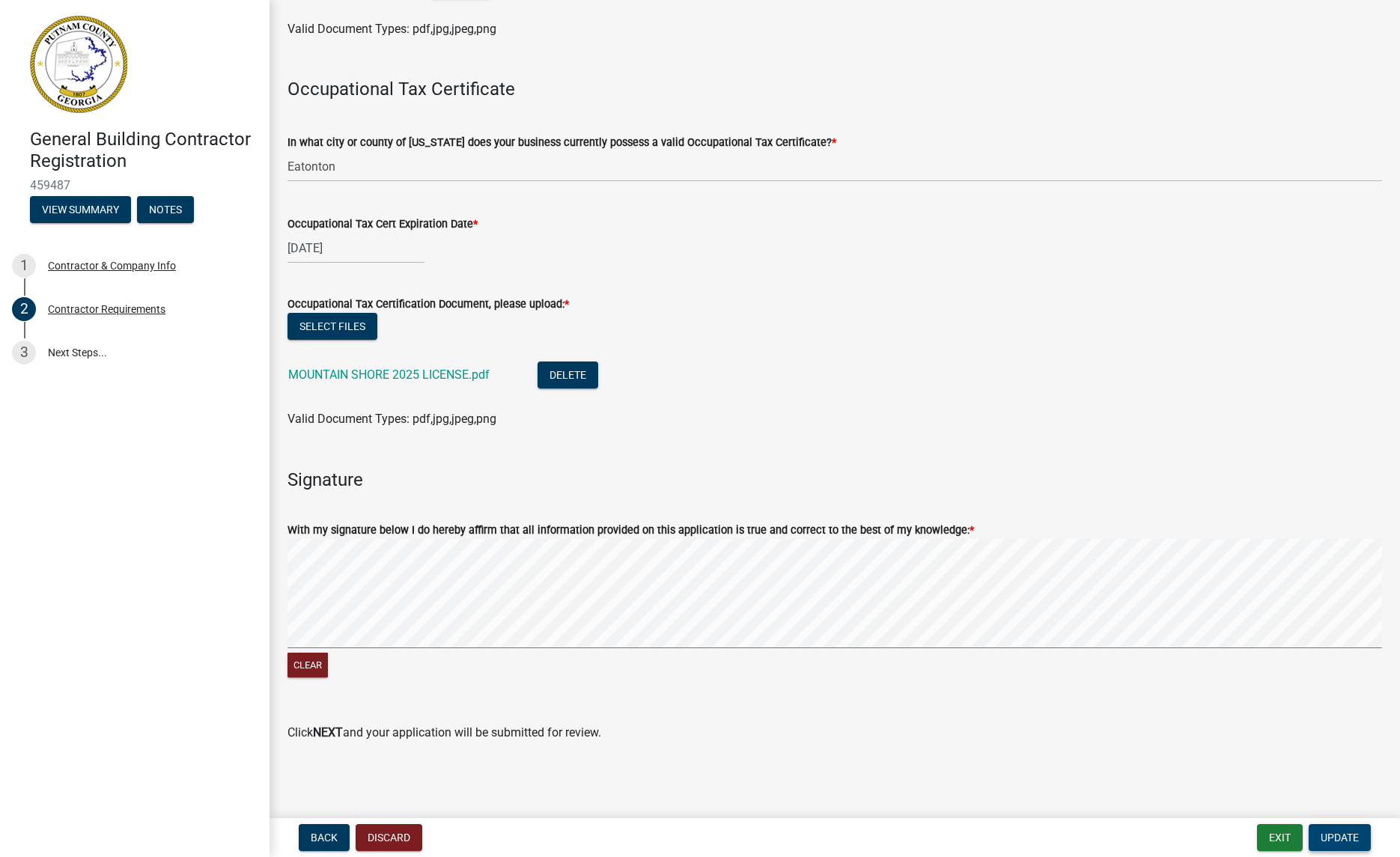
click at [1344, 832] on span "Update" at bounding box center [1340, 838] width 39 height 12
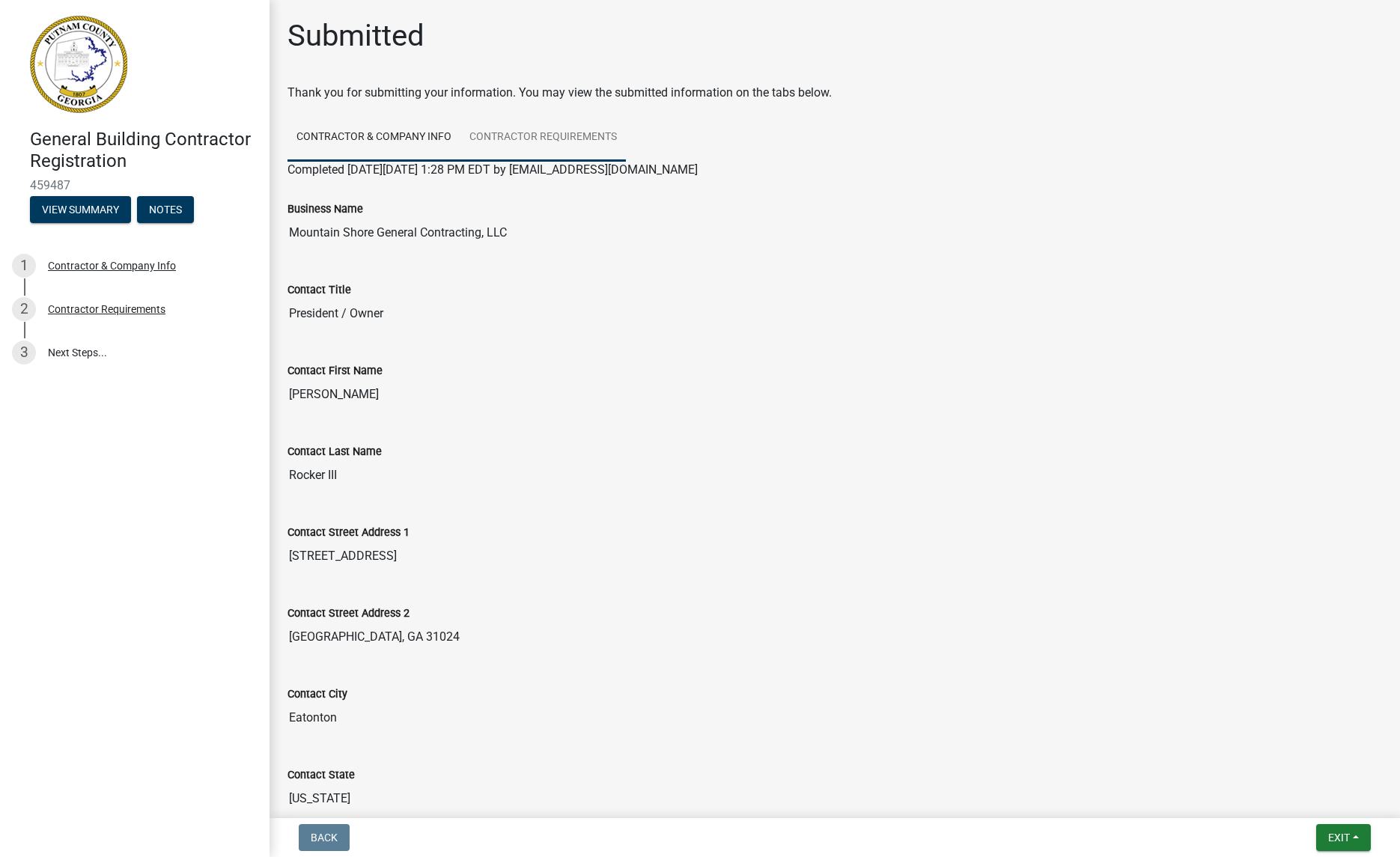
scroll to position [2, 0]
click at [552, 139] on link "Contractor Requirements" at bounding box center [544, 136] width 166 height 48
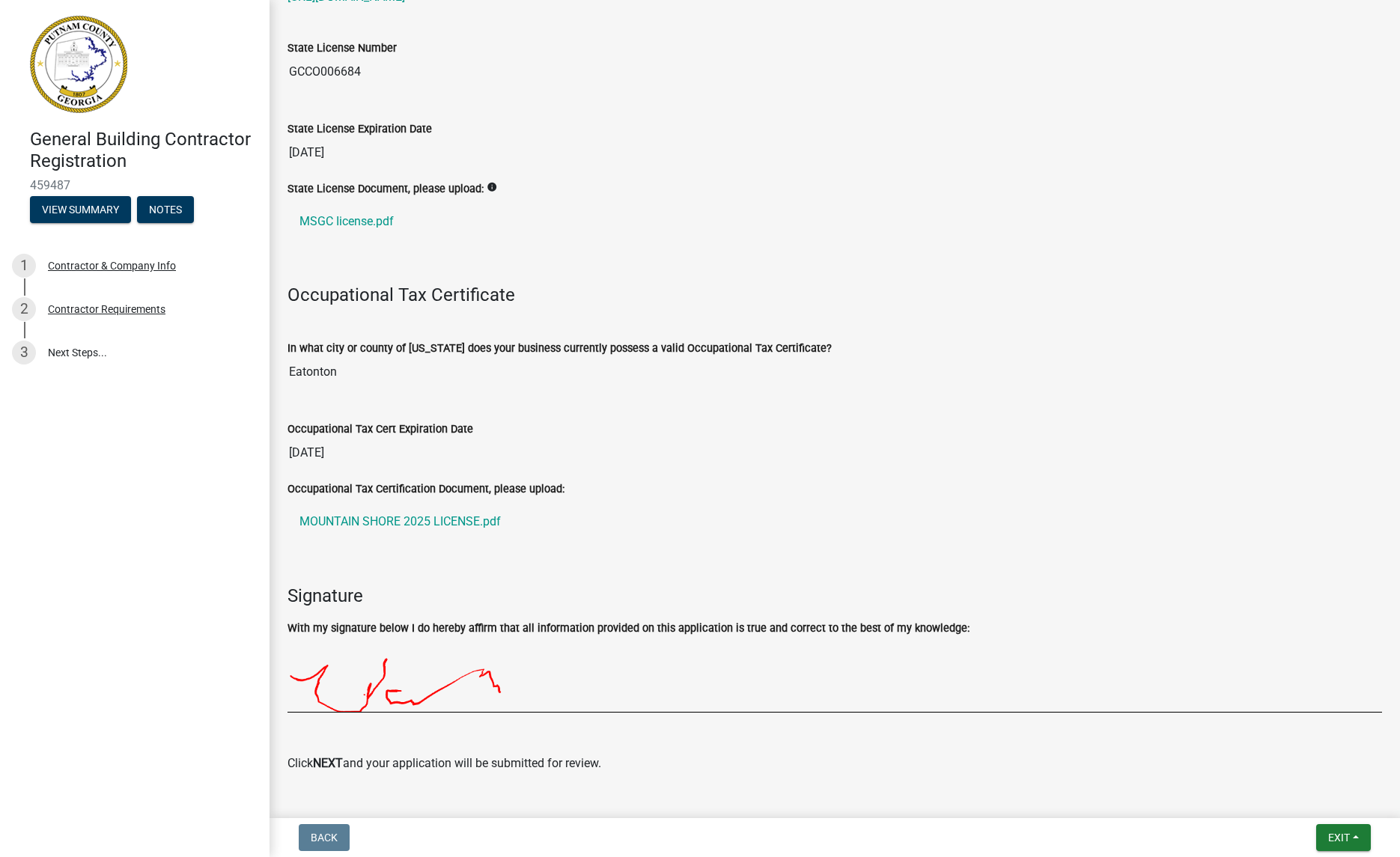
scroll to position [307, 0]
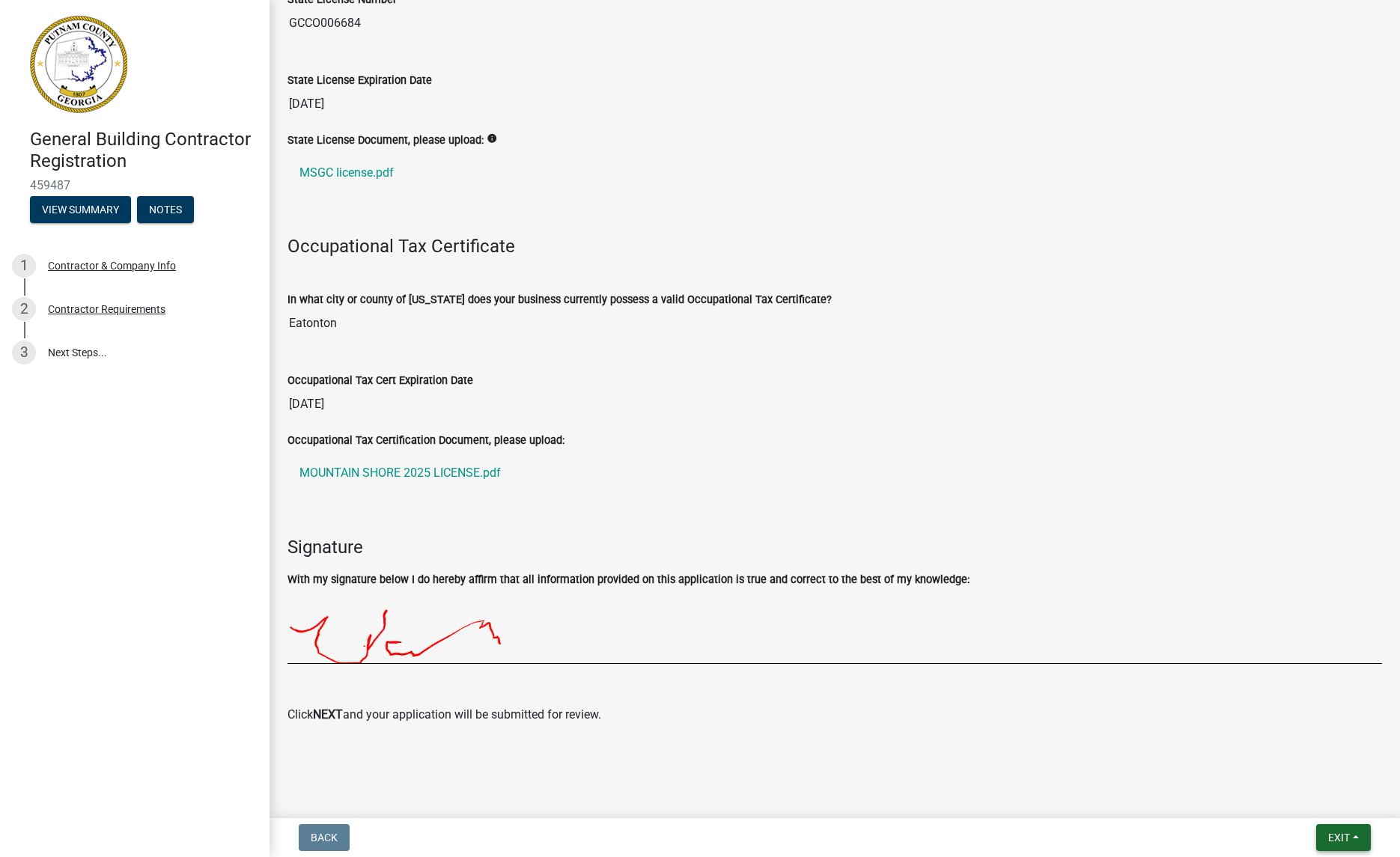
click at [1363, 836] on button "Exit" at bounding box center [1343, 838] width 55 height 27
click at [1311, 791] on button "Save & Exit" at bounding box center [1312, 798] width 120 height 36
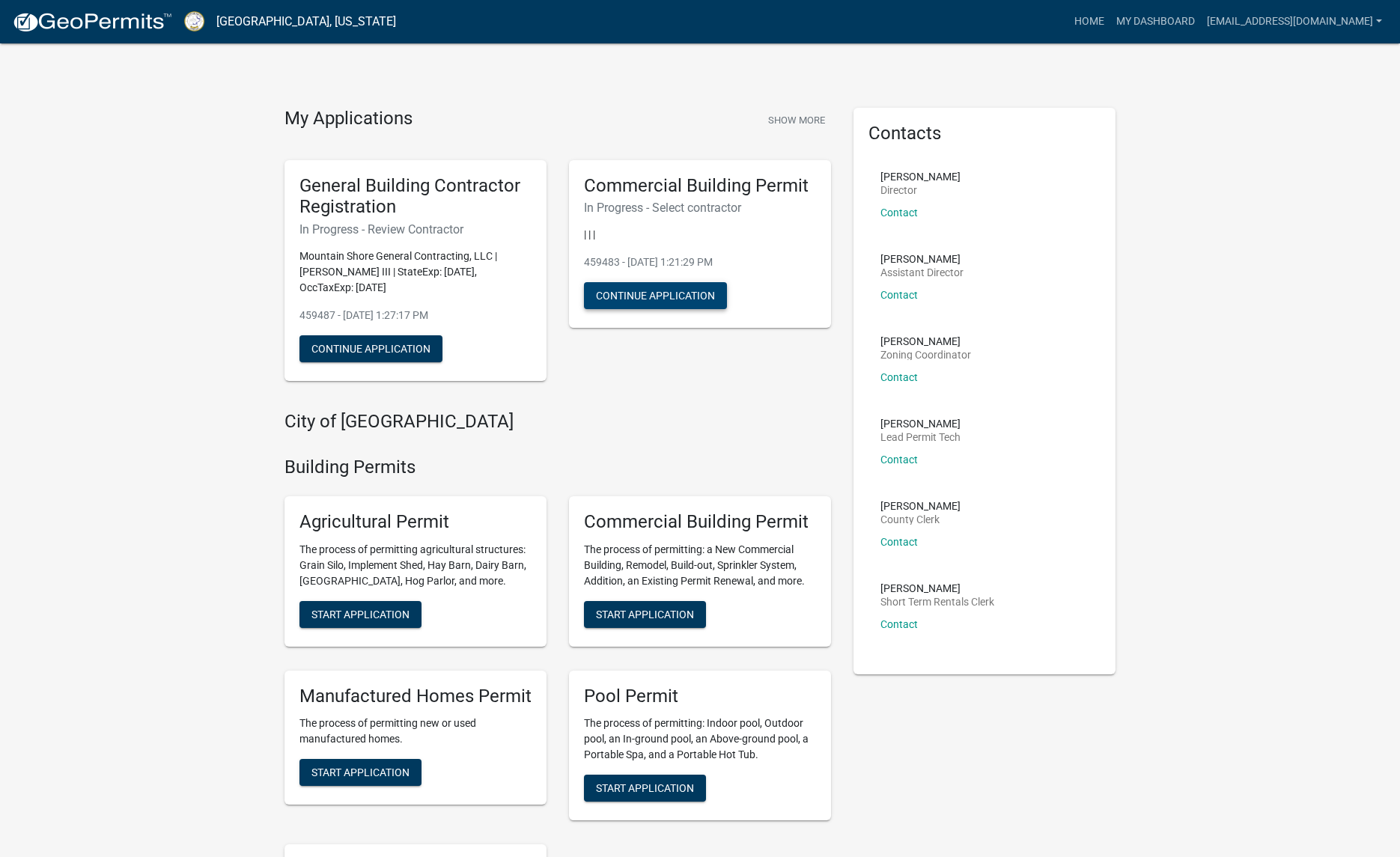
click at [681, 301] on button "Continue Application" at bounding box center [656, 296] width 143 height 27
click at [384, 351] on button "Continue Application" at bounding box center [371, 349] width 143 height 27
